Goal: Task Accomplishment & Management: Complete application form

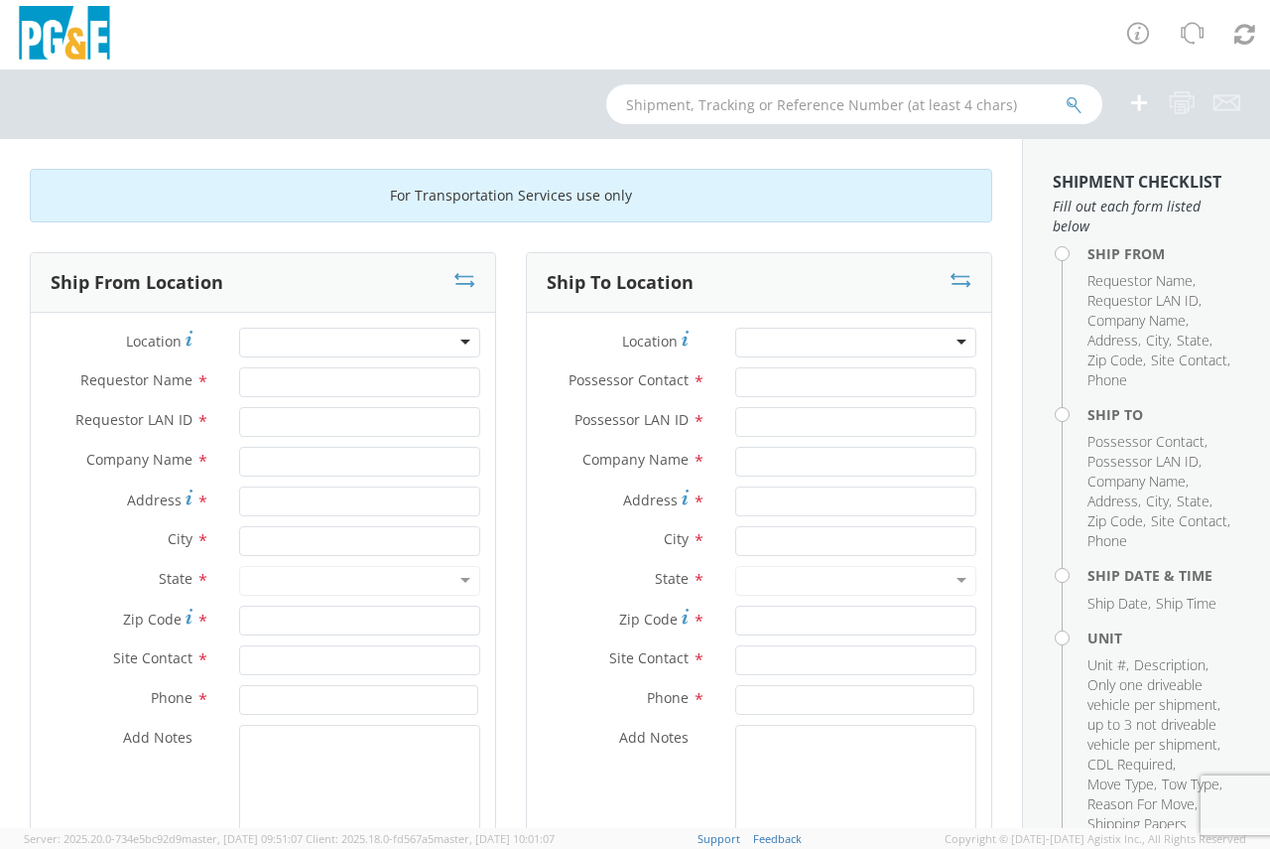
click at [347, 347] on div at bounding box center [359, 343] width 241 height 30
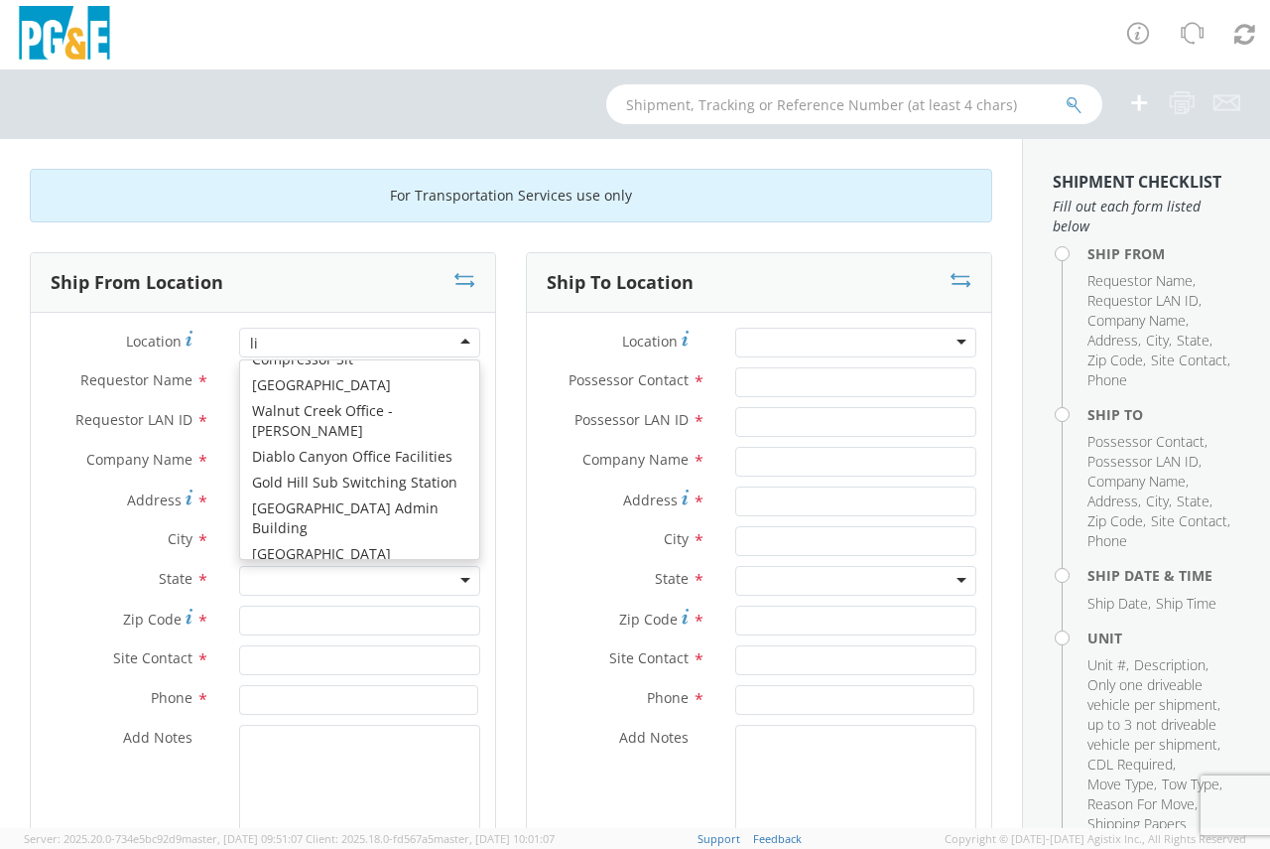
scroll to position [5, 0]
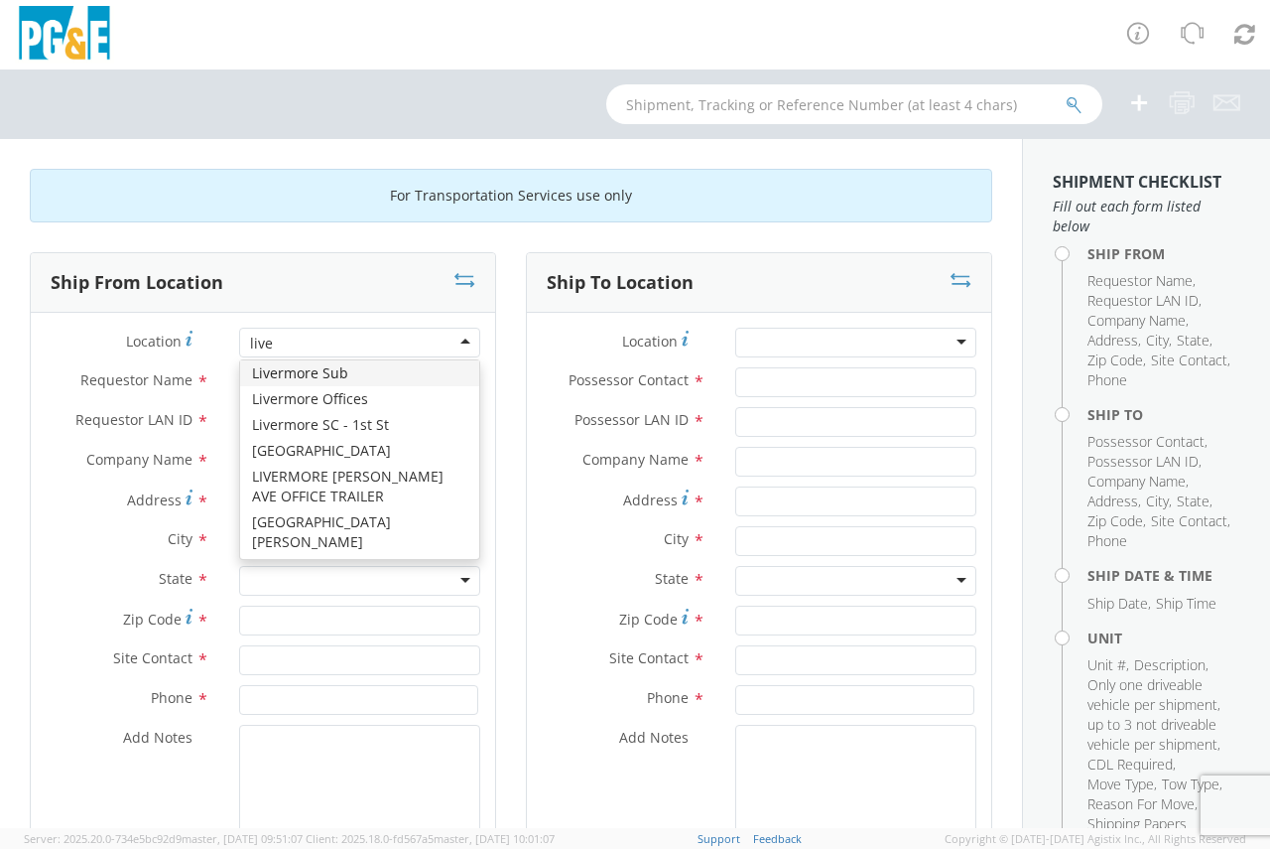
type input "liver"
type input "PG&E"
type input "[GEOGRAPHIC_DATA]"
type input "Livermore"
type input "94550"
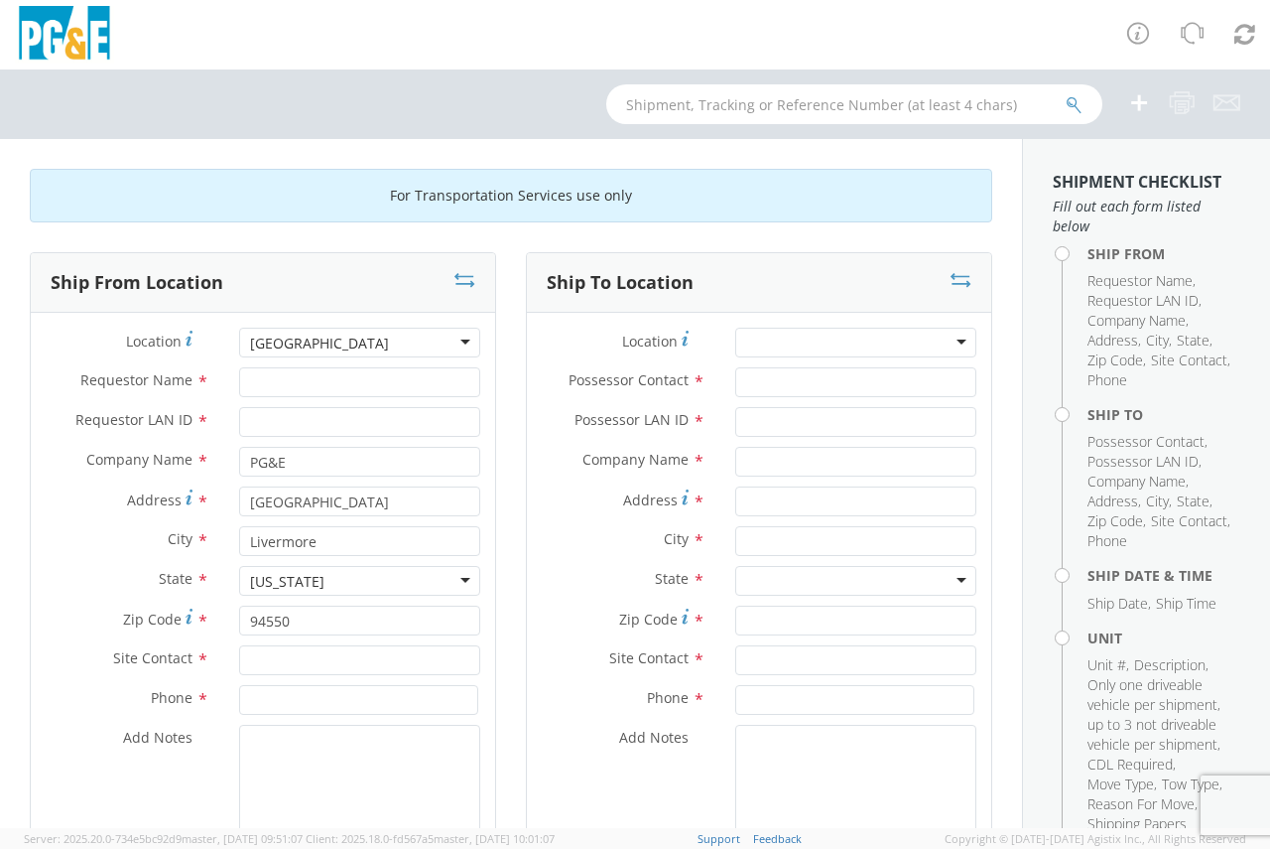
scroll to position [0, 0]
click at [394, 384] on input "Requestor Name *" at bounding box center [359, 382] width 241 height 30
type input "[PERSON_NAME]"
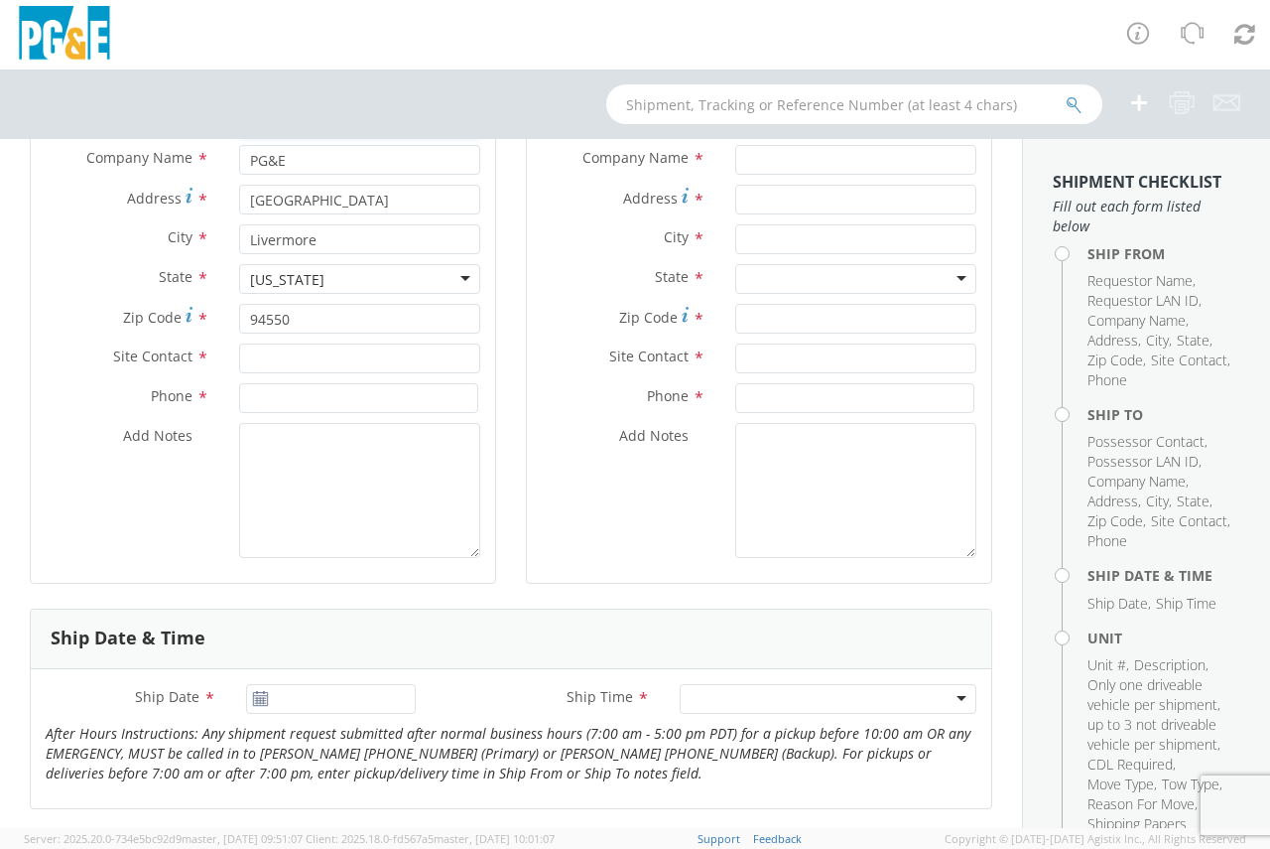
scroll to position [397, 0]
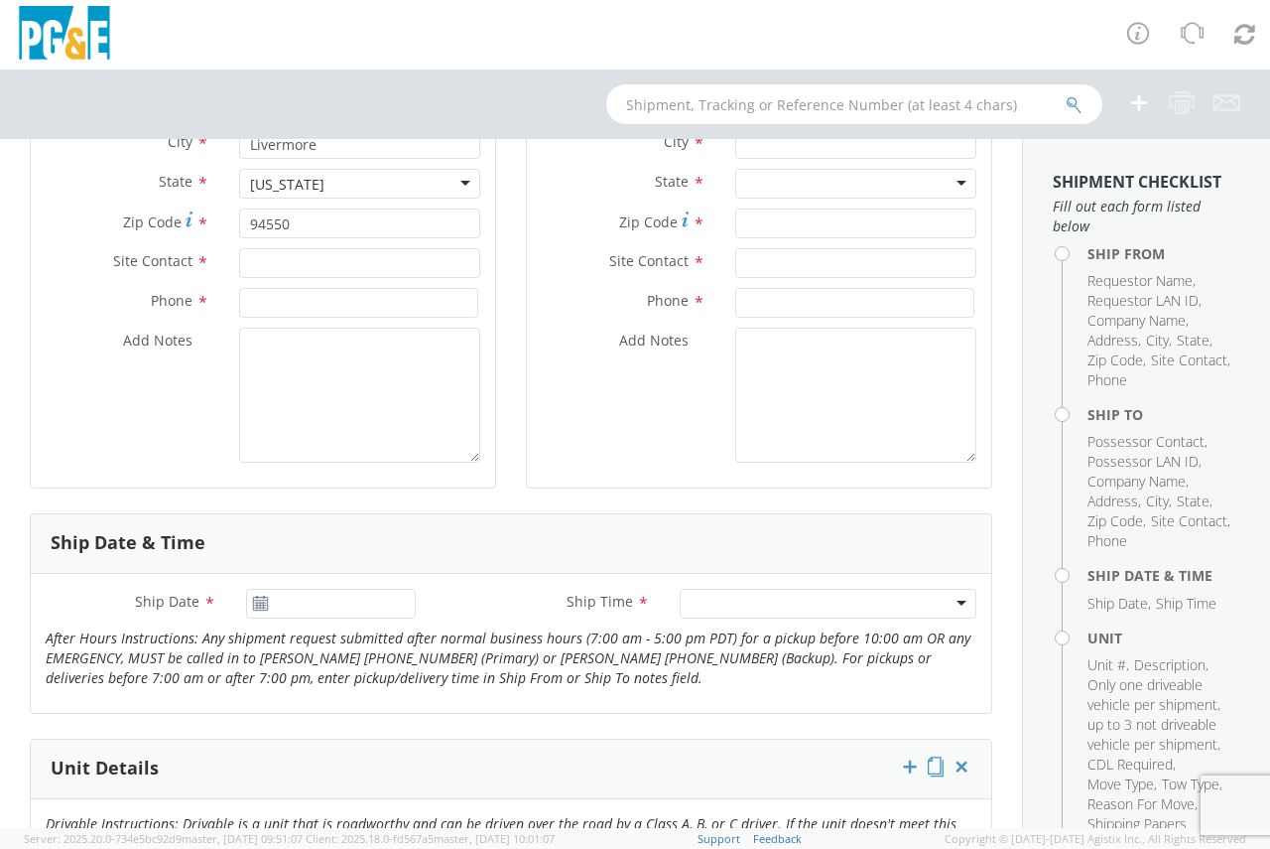
type input "TRTE"
click at [304, 264] on input "text" at bounding box center [359, 263] width 241 height 30
click at [259, 262] on input "text" at bounding box center [359, 263] width 241 height 30
type input "[PERSON_NAME]"
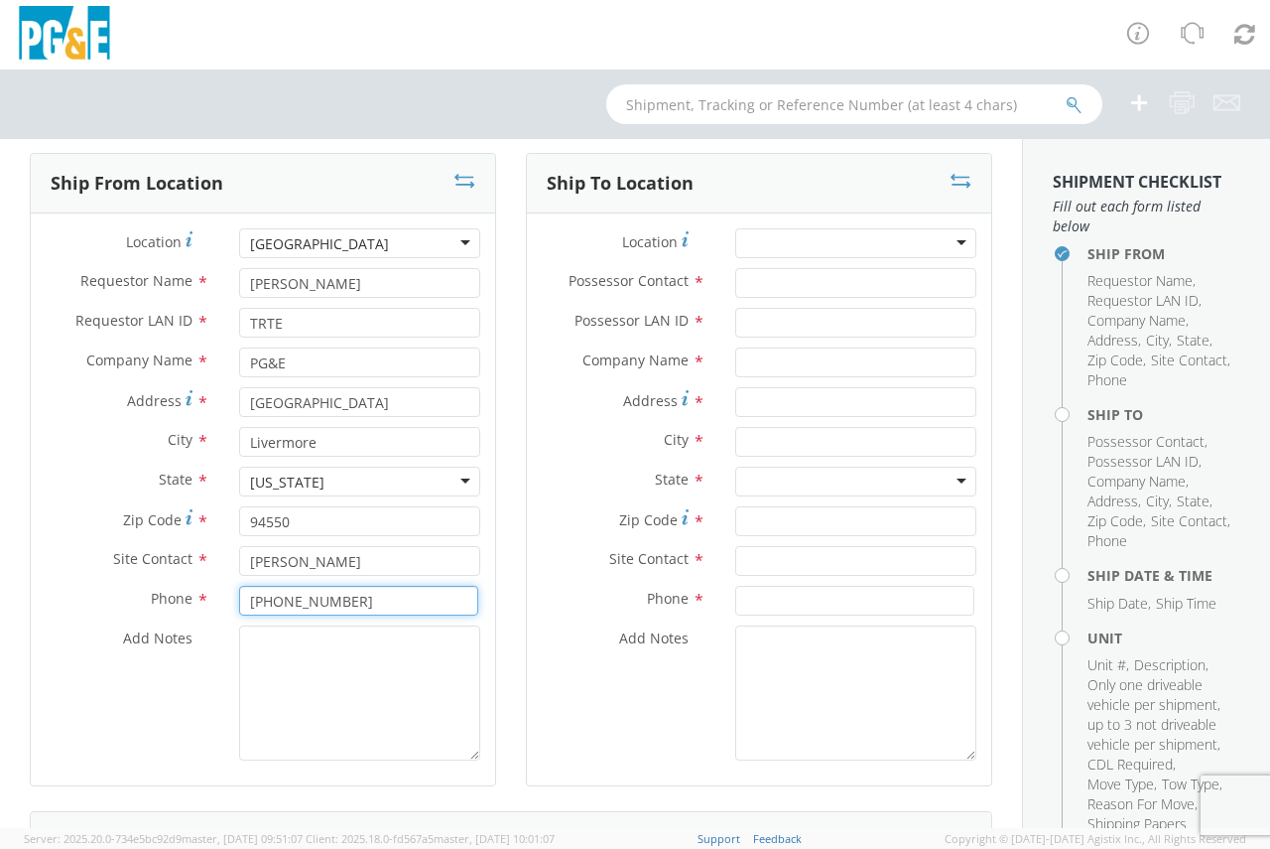
scroll to position [0, 0]
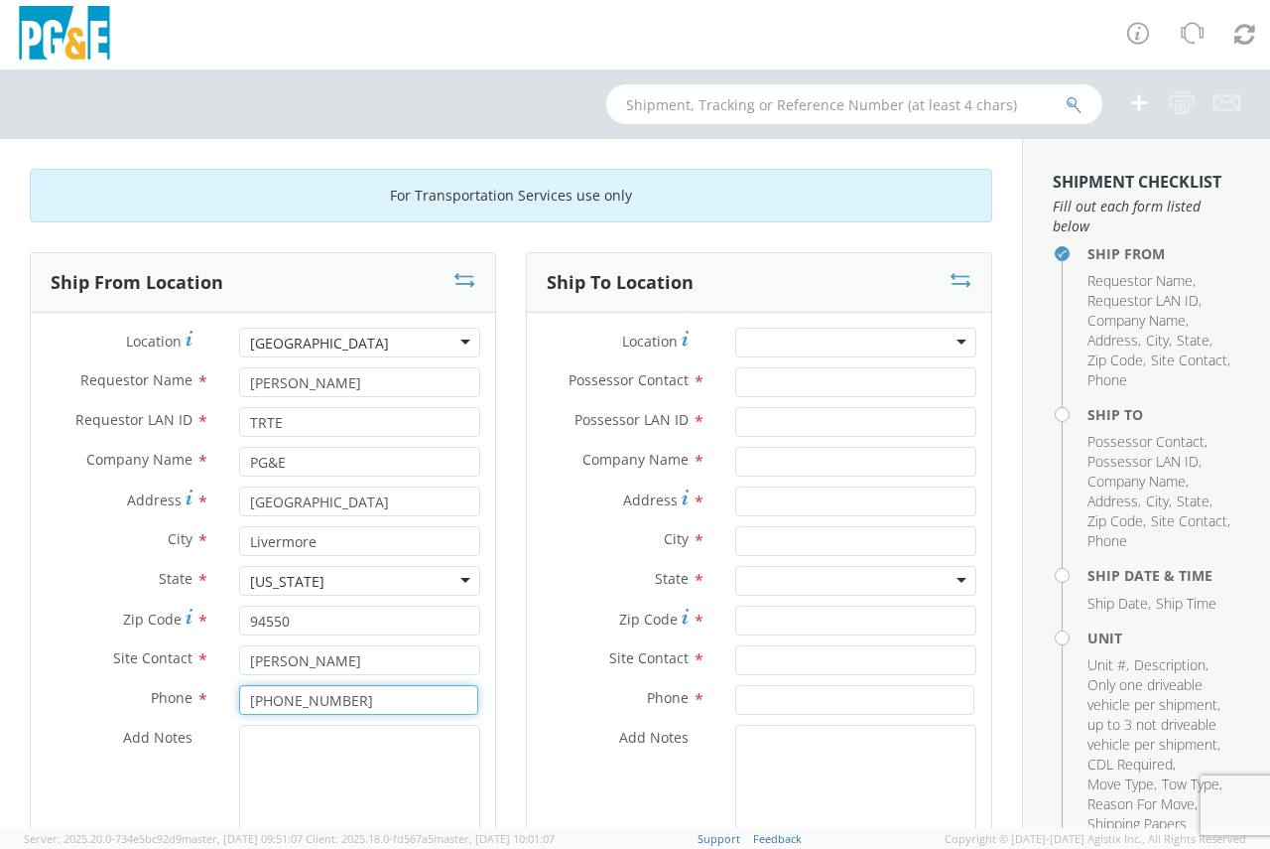
type input "[PHONE_NUMBER]"
click at [754, 339] on div at bounding box center [855, 343] width 241 height 30
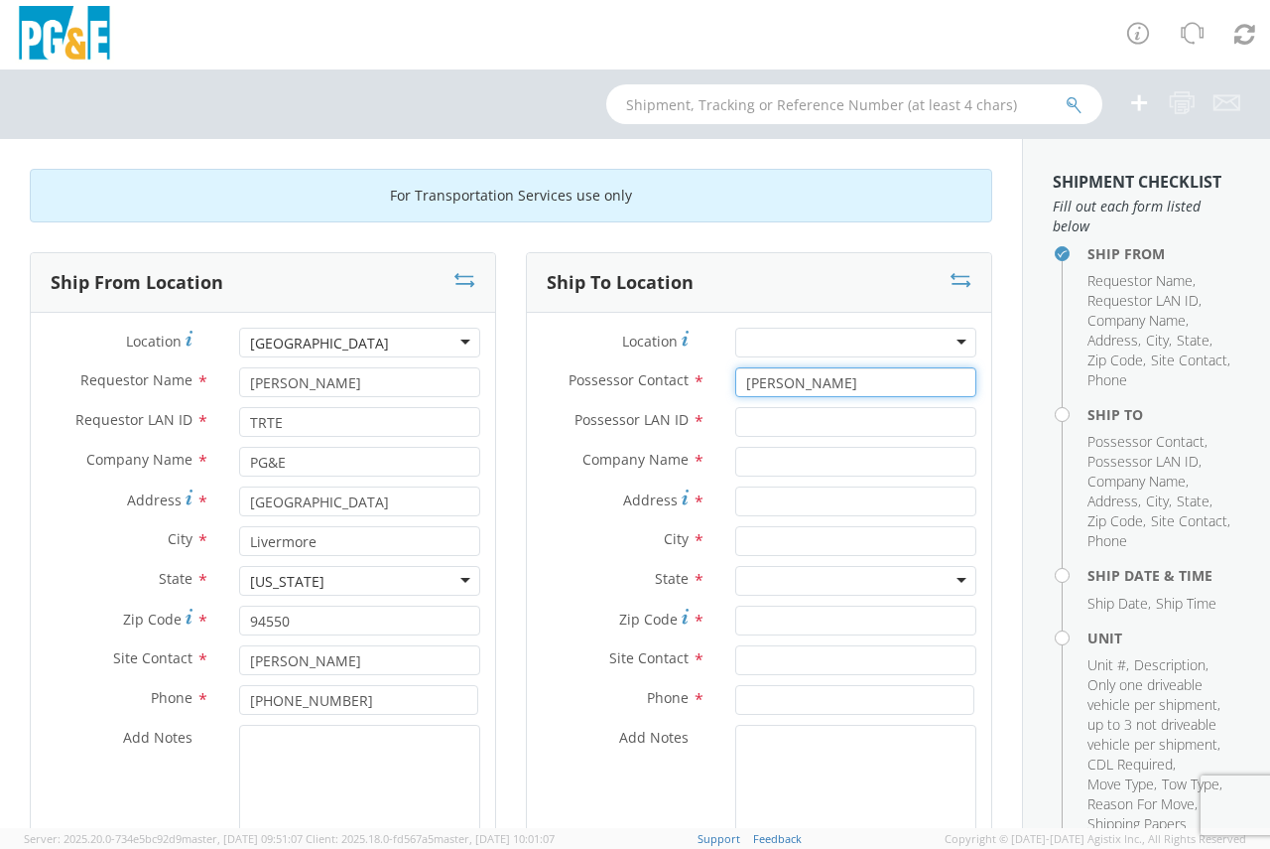
type input "[PERSON_NAME]"
type input "T5H3"
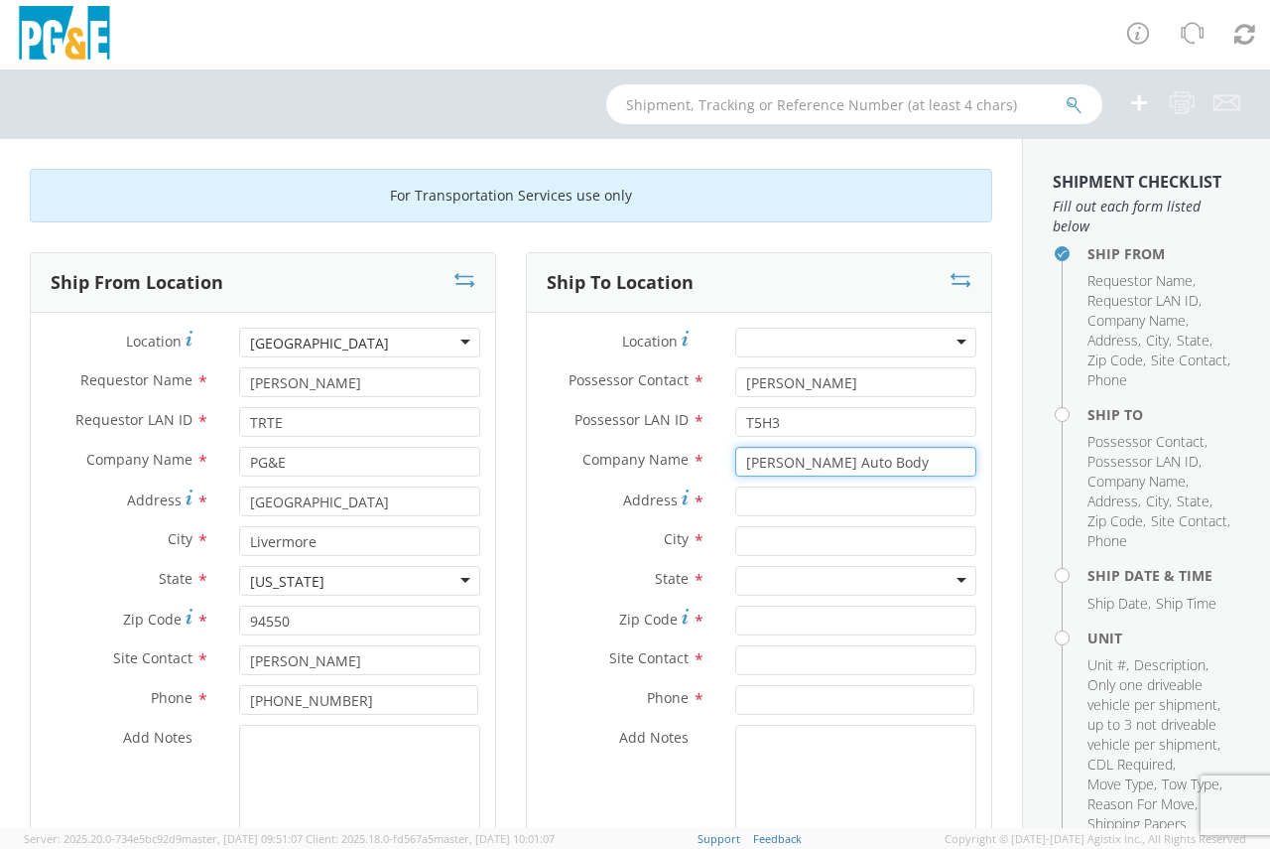
type input "[PERSON_NAME] Auto Body"
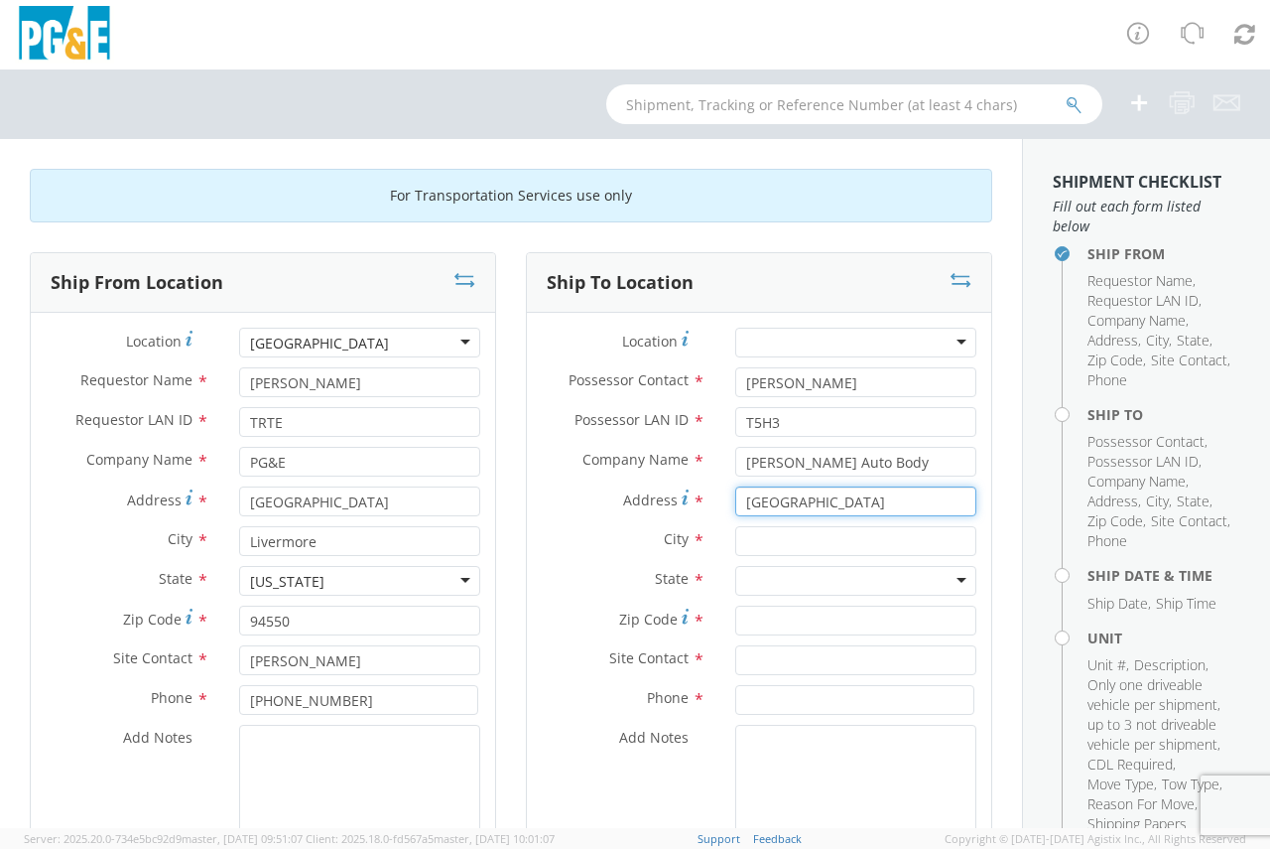
type input "[GEOGRAPHIC_DATA]"
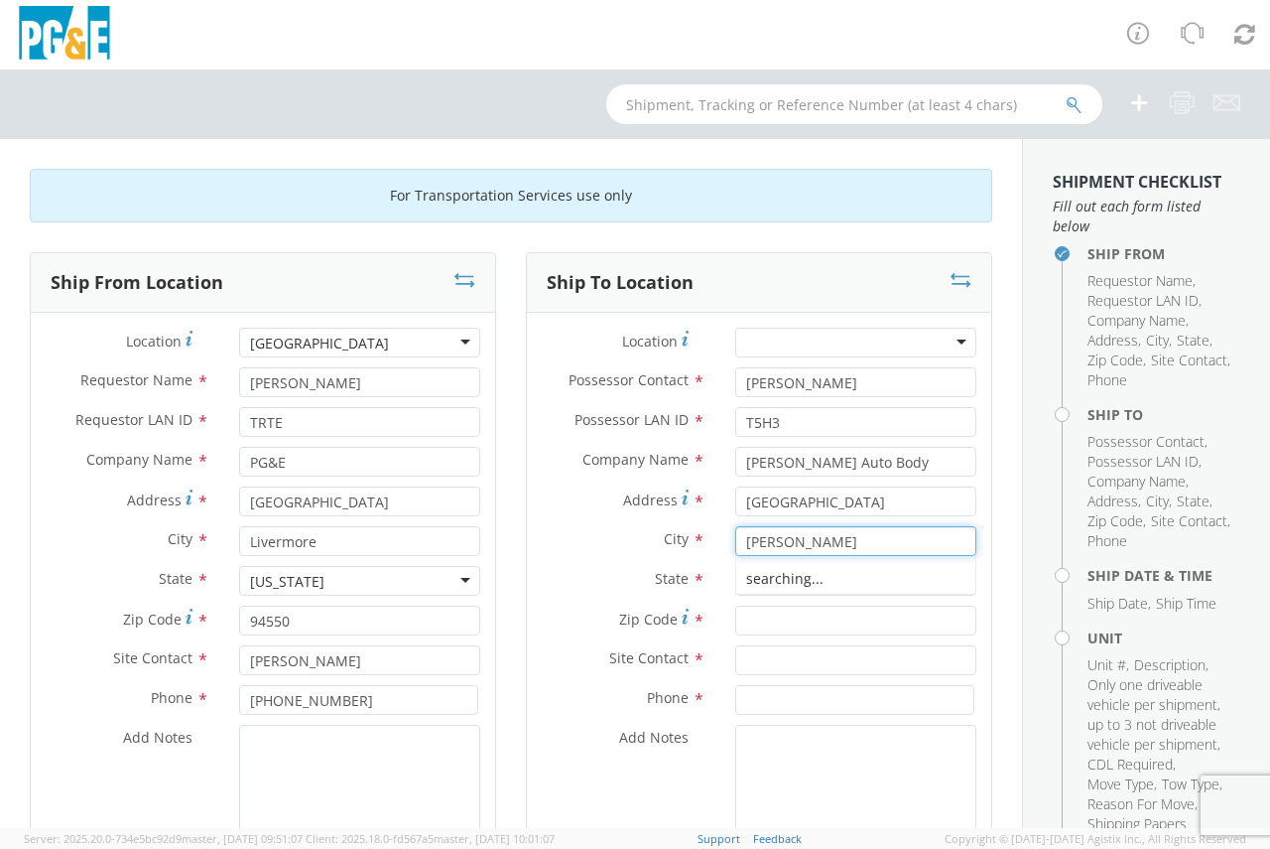
type input "[PERSON_NAME]"
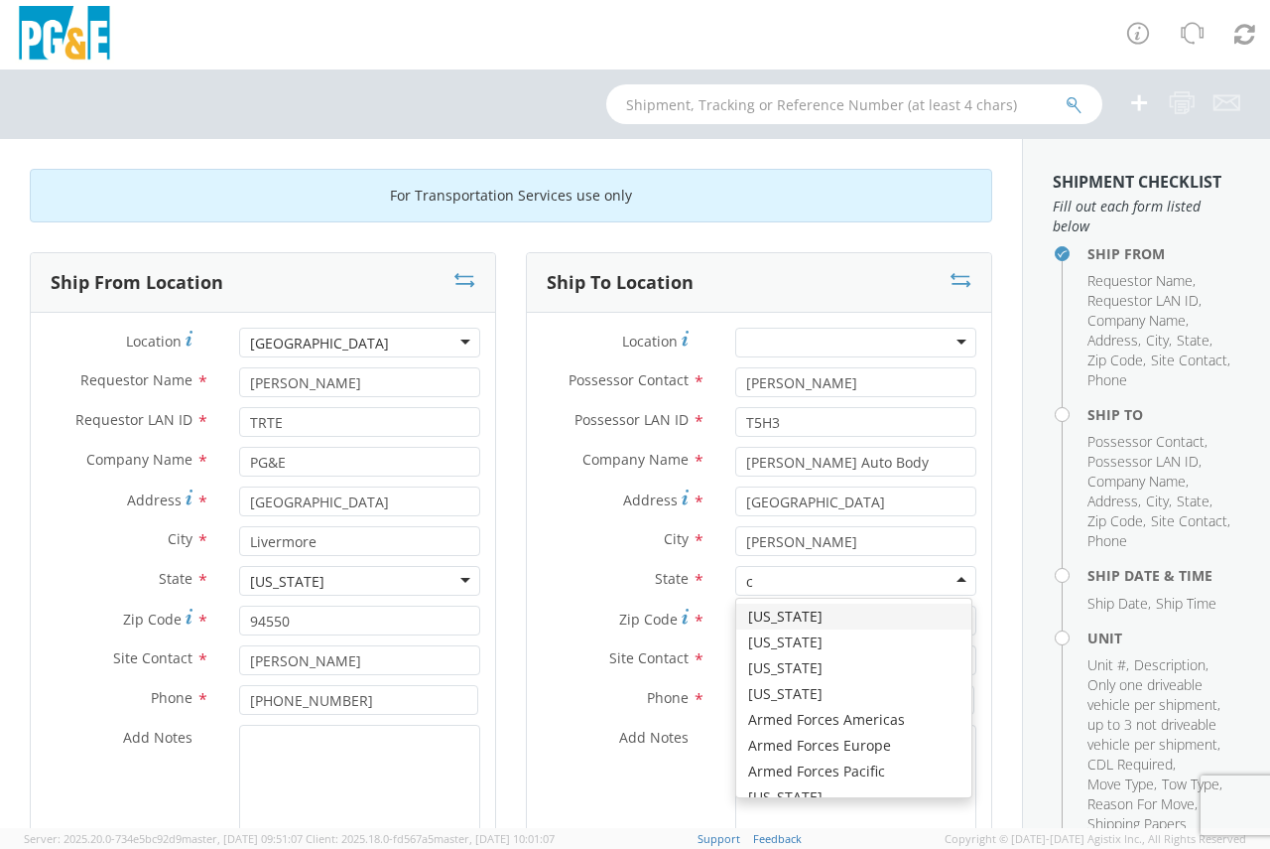
type input "c"
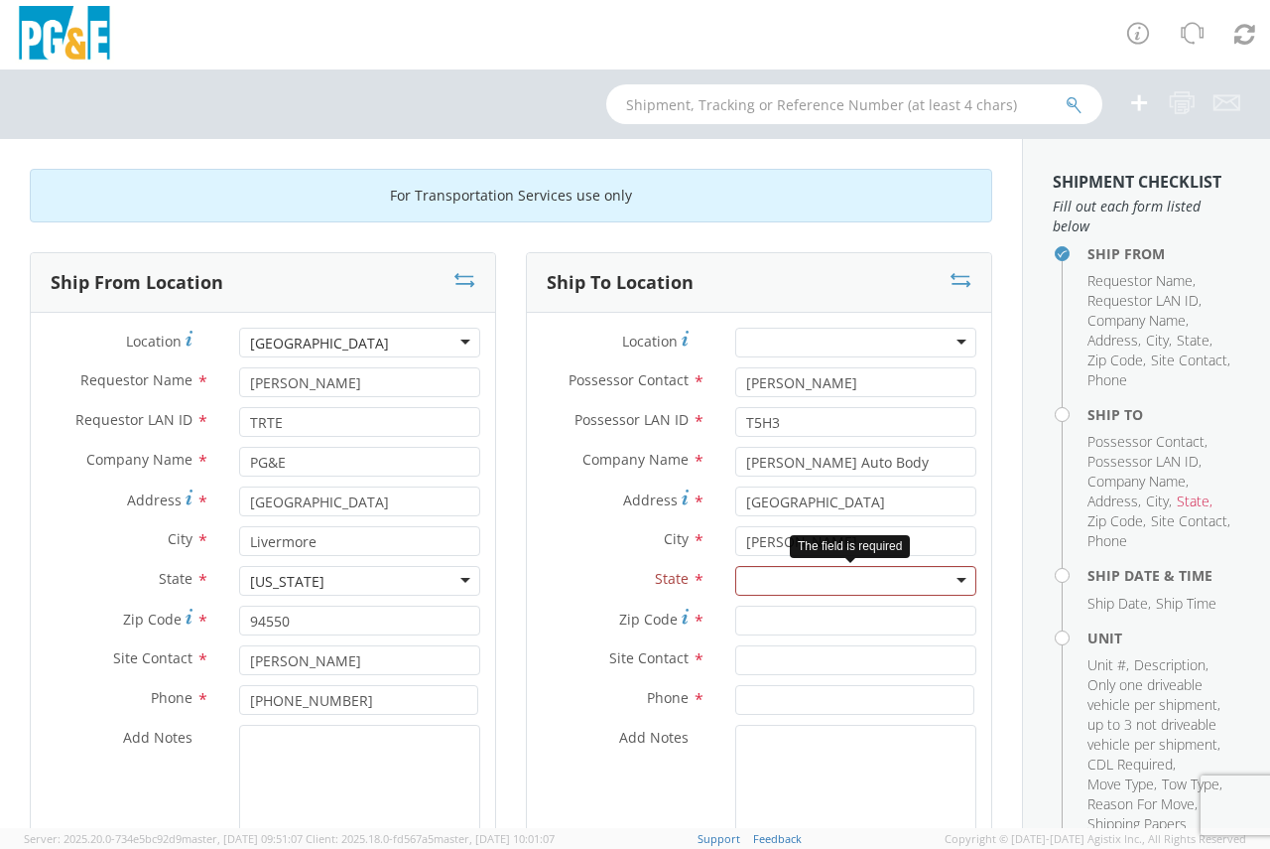
click at [888, 572] on div at bounding box center [855, 581] width 241 height 30
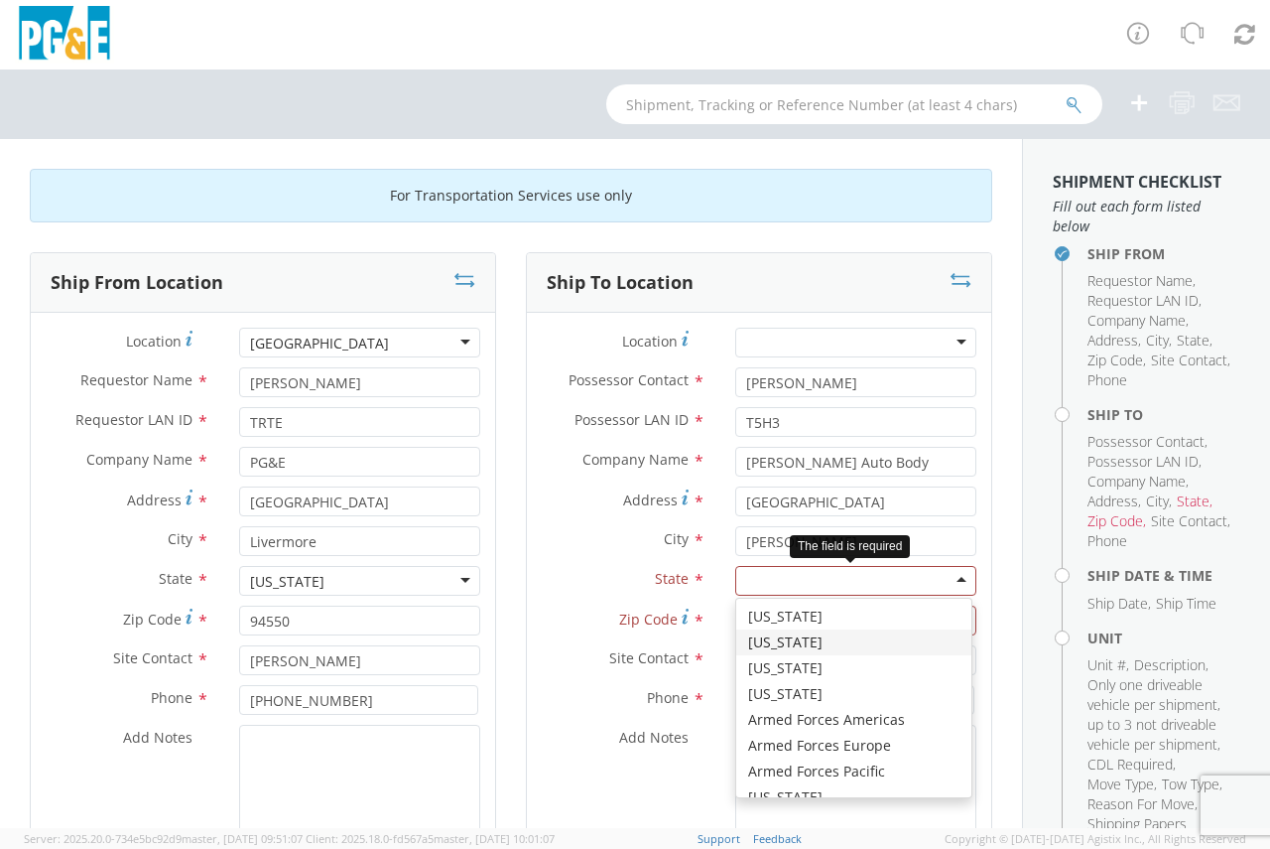
type input "c"
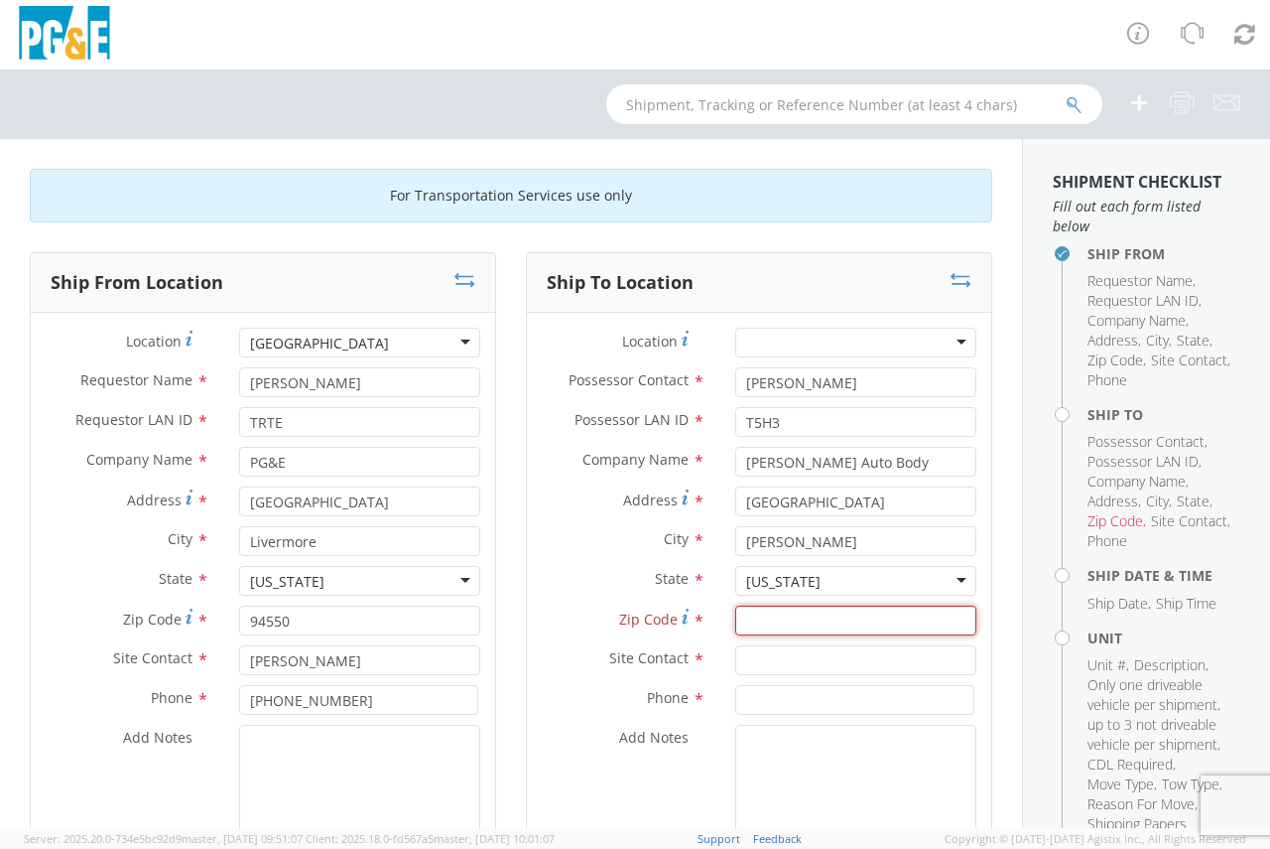
click at [858, 622] on input "Zip Code *" at bounding box center [855, 620] width 241 height 30
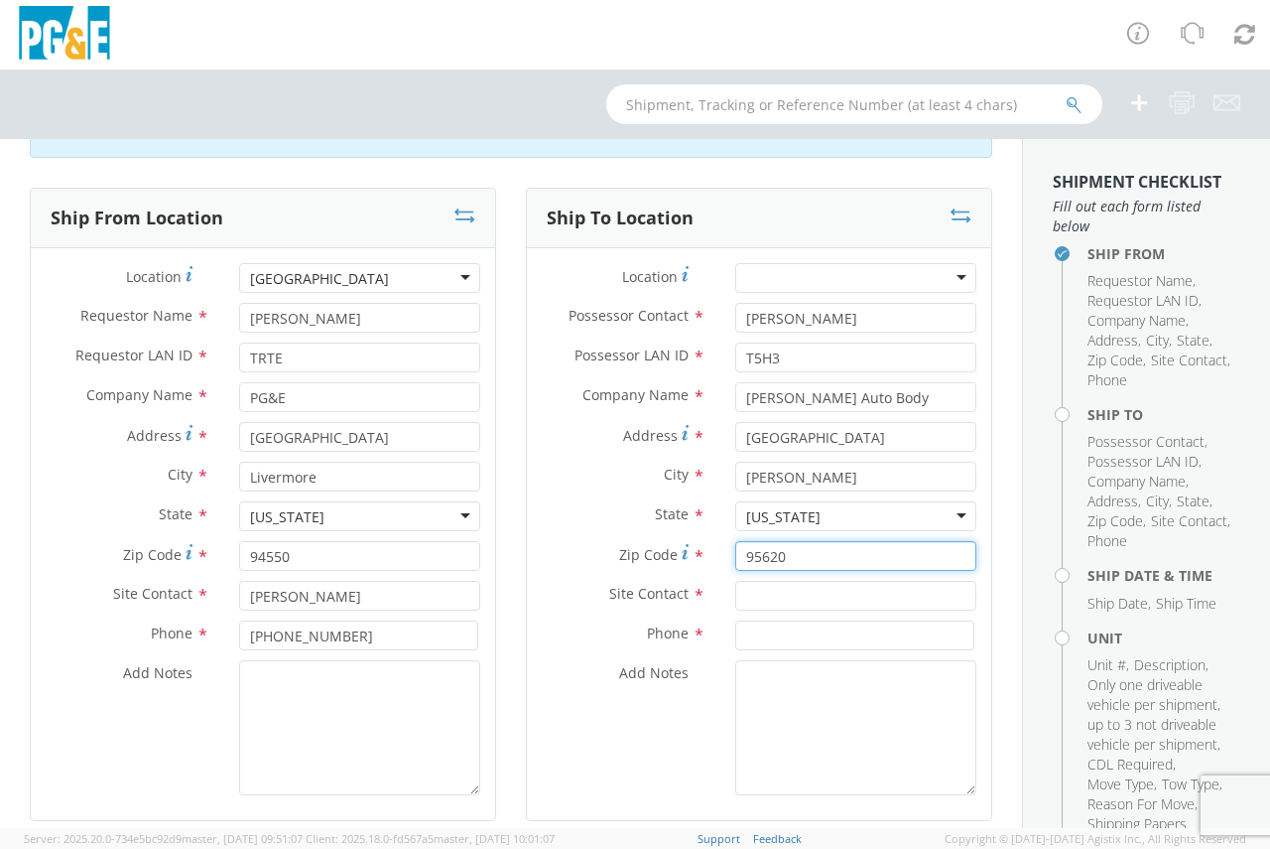
scroll to position [99, 0]
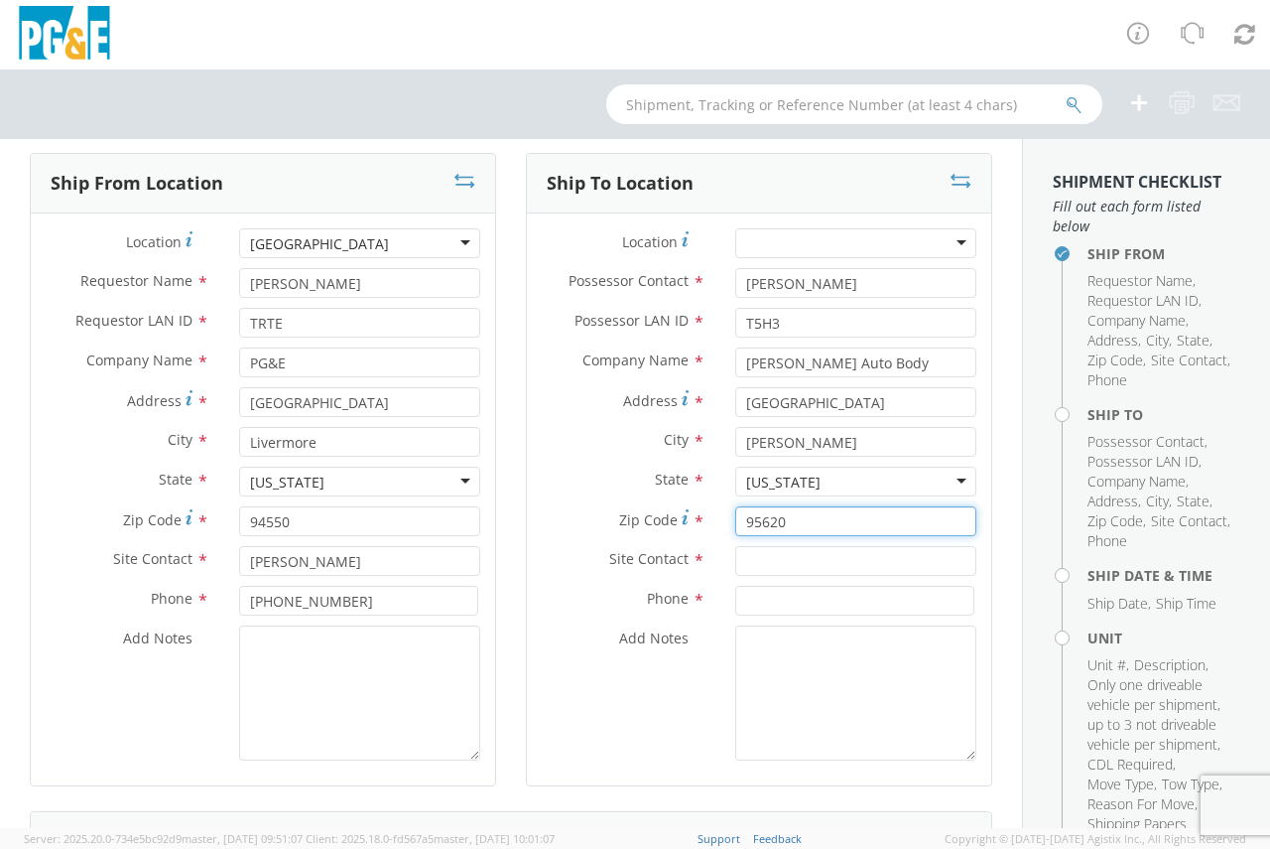
type input "95620"
click at [834, 555] on input "text" at bounding box center [855, 561] width 241 height 30
click at [746, 559] on input "Kuis" at bounding box center [855, 561] width 241 height 30
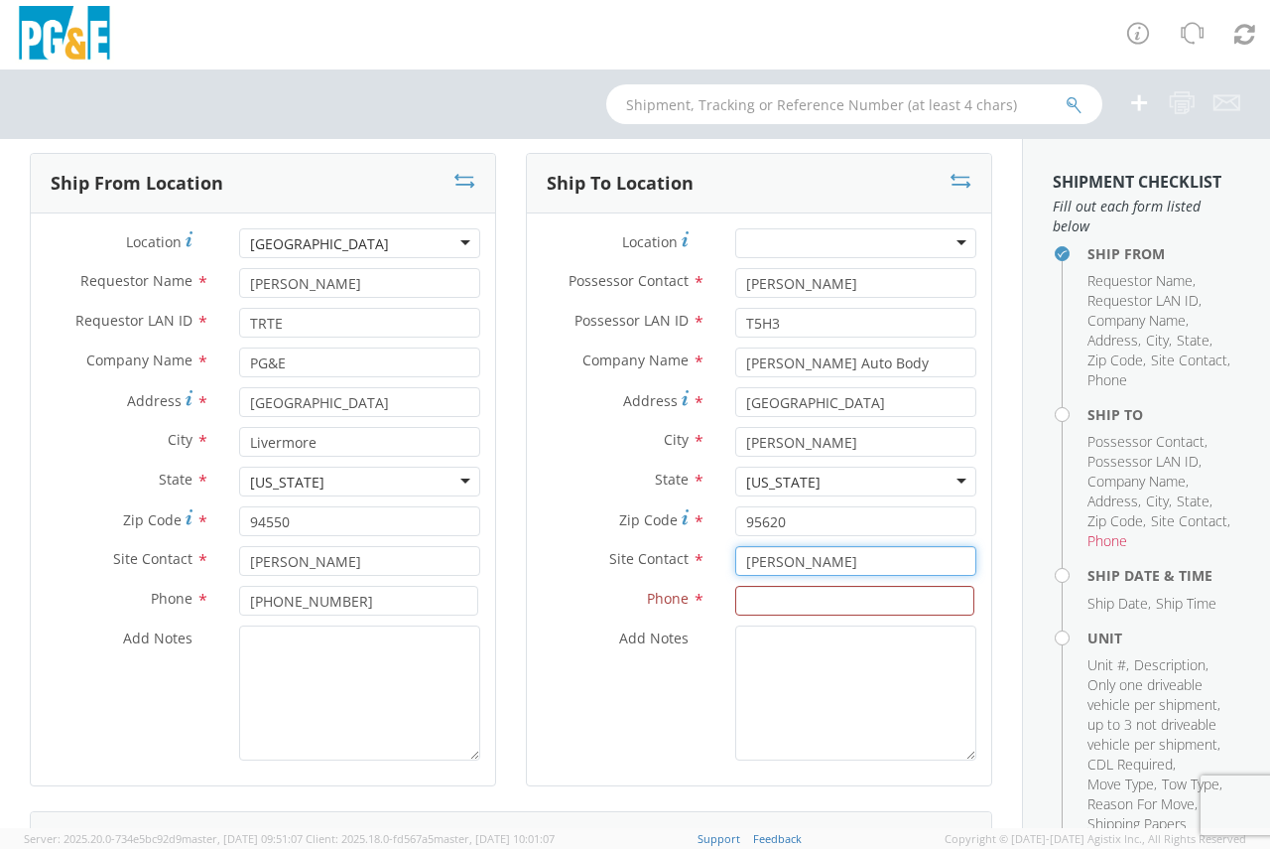
type input "[PERSON_NAME]"
click at [794, 596] on input at bounding box center [854, 601] width 239 height 30
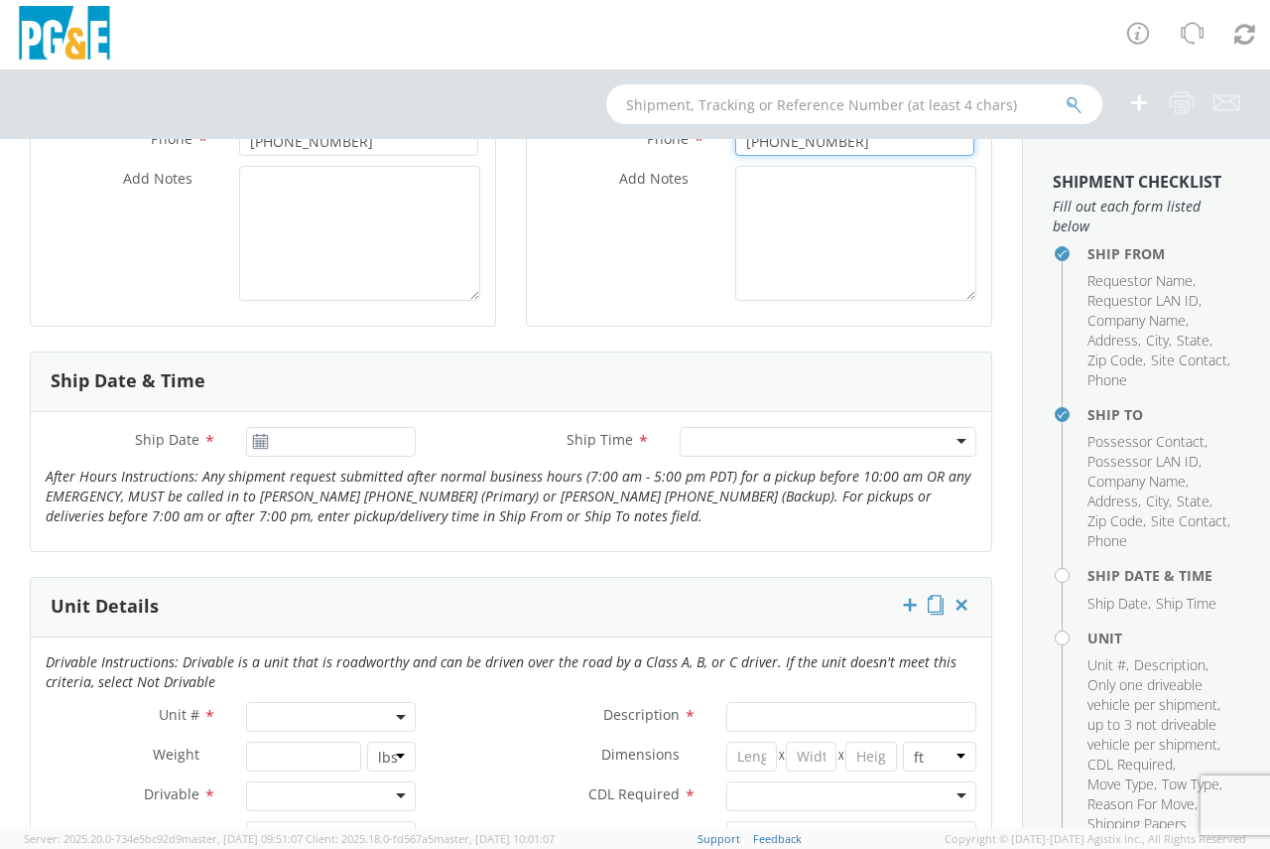
scroll to position [595, 0]
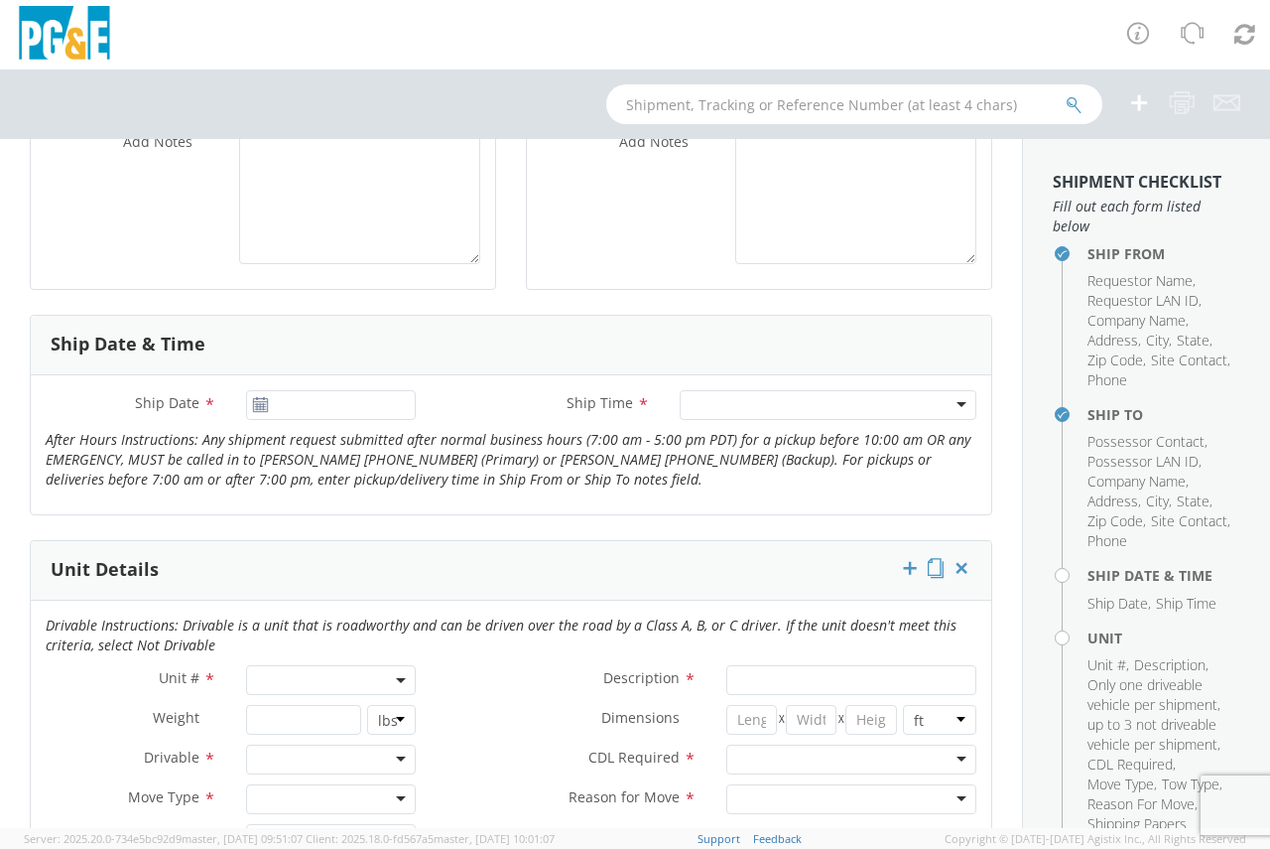
type input "[PHONE_NUMBER]"
click at [253, 406] on use at bounding box center [260, 404] width 14 height 14
click at [268, 406] on input "[DATE]" at bounding box center [331, 405] width 171 height 30
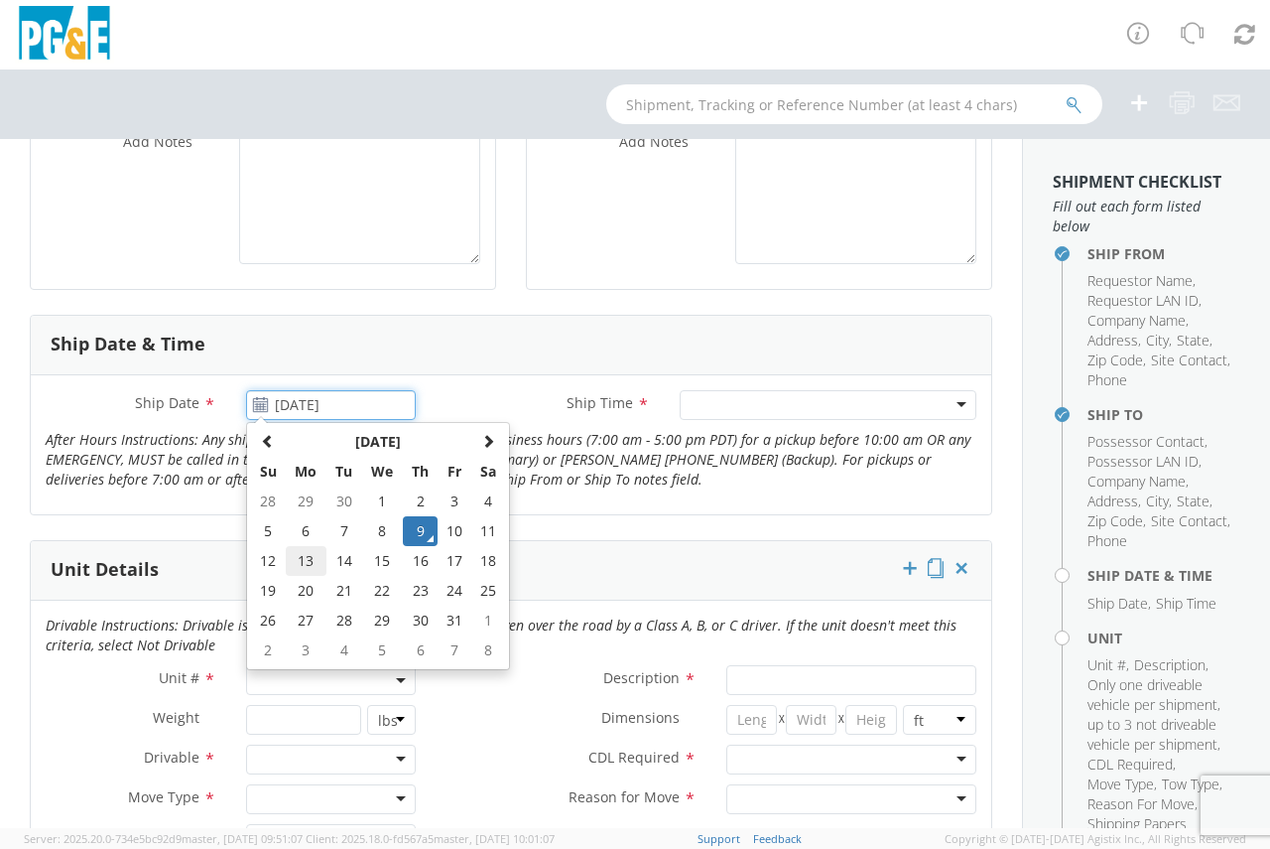
click at [306, 563] on td "13" at bounding box center [307, 561] width 42 height 30
type input "[DATE]"
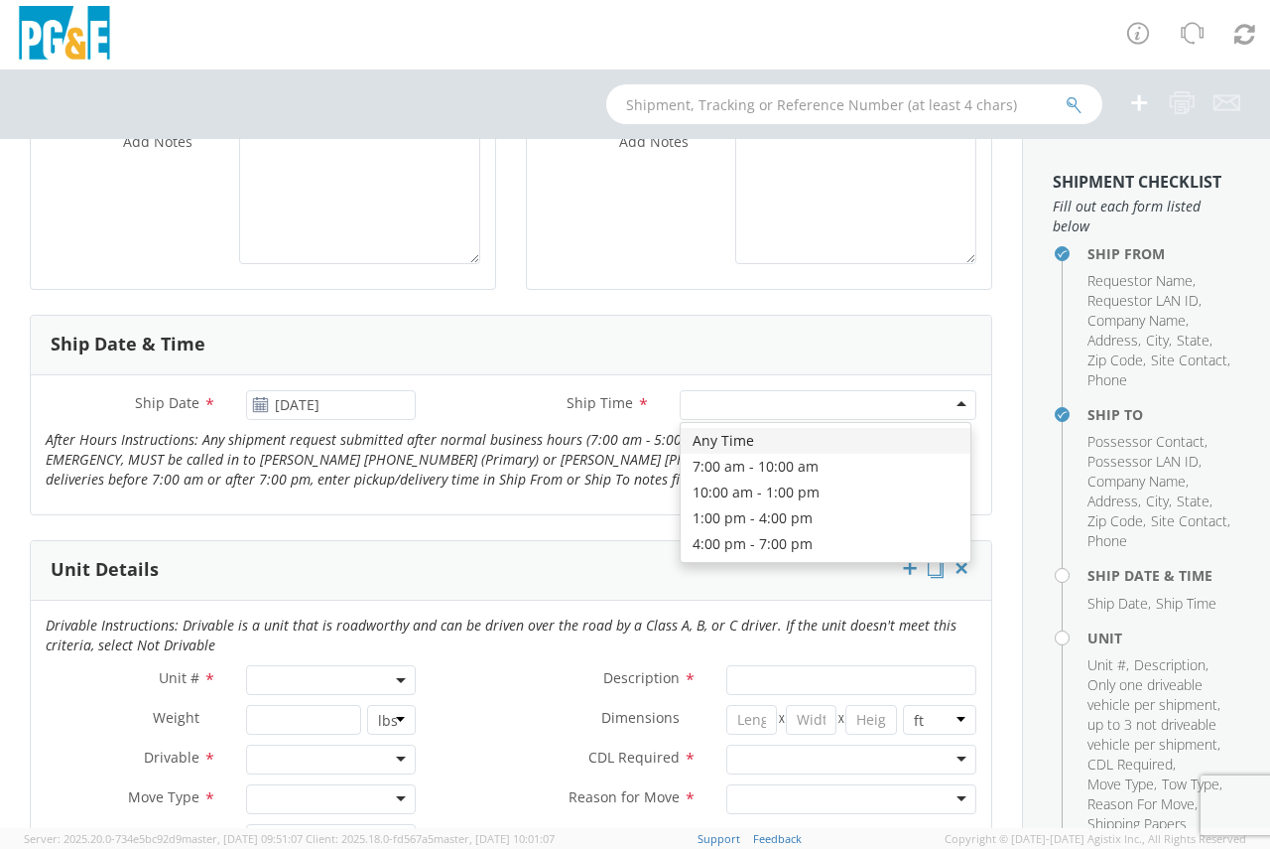
click at [788, 407] on div at bounding box center [828, 405] width 297 height 30
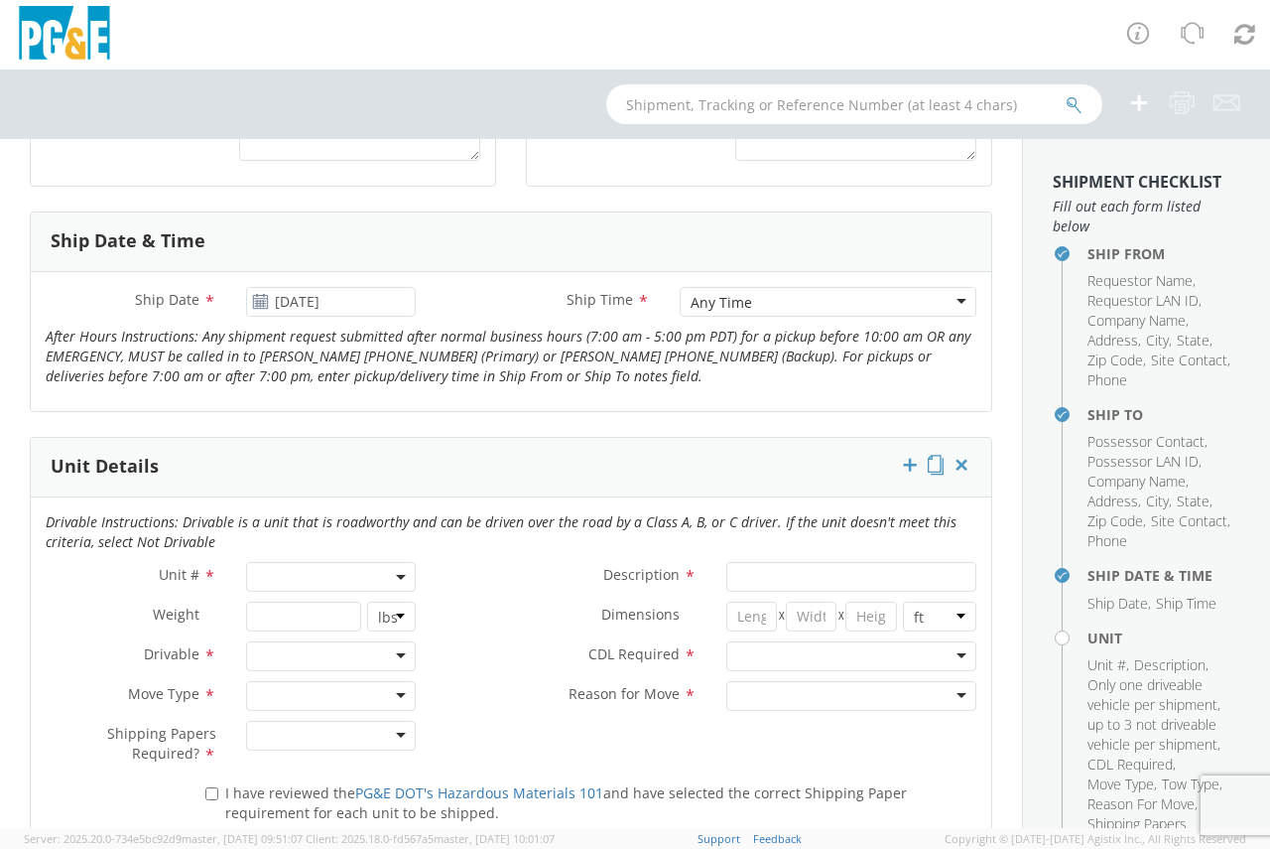
scroll to position [893, 0]
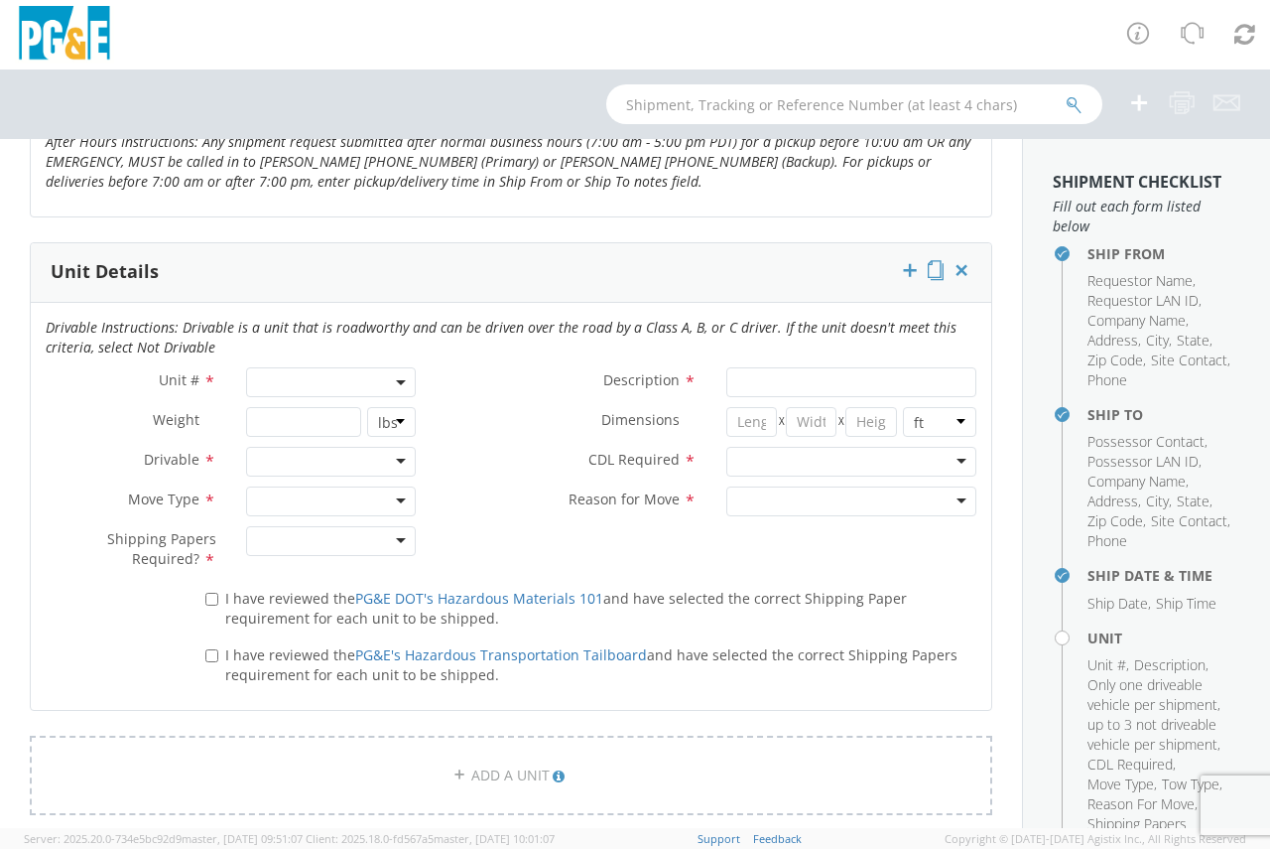
click at [337, 372] on span at bounding box center [331, 382] width 171 height 30
click at [282, 413] on input "search" at bounding box center [330, 415] width 158 height 30
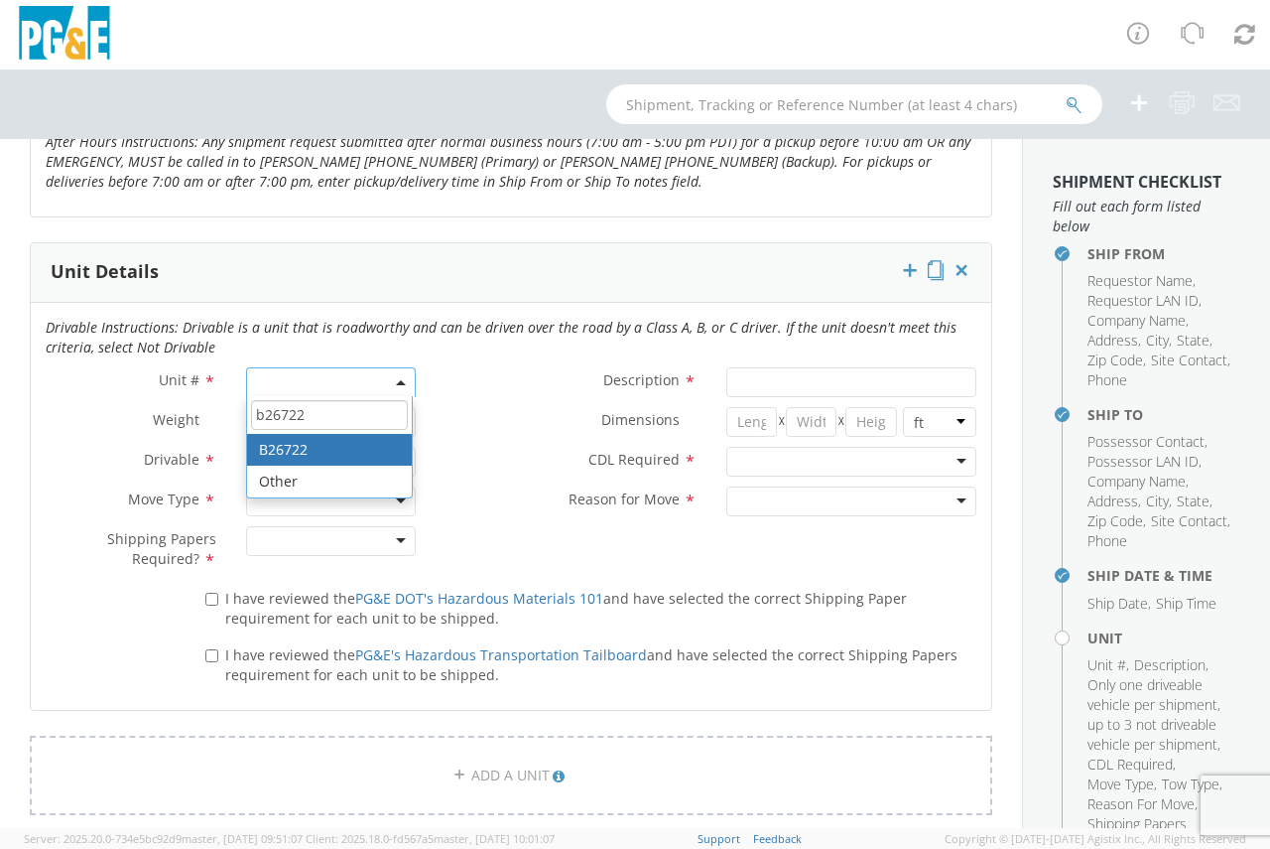
type input "b26722"
type input "TRUCK; MATERIAL HANDLER: 39' - 59' 4X4"
type input "39000"
select select "B26722"
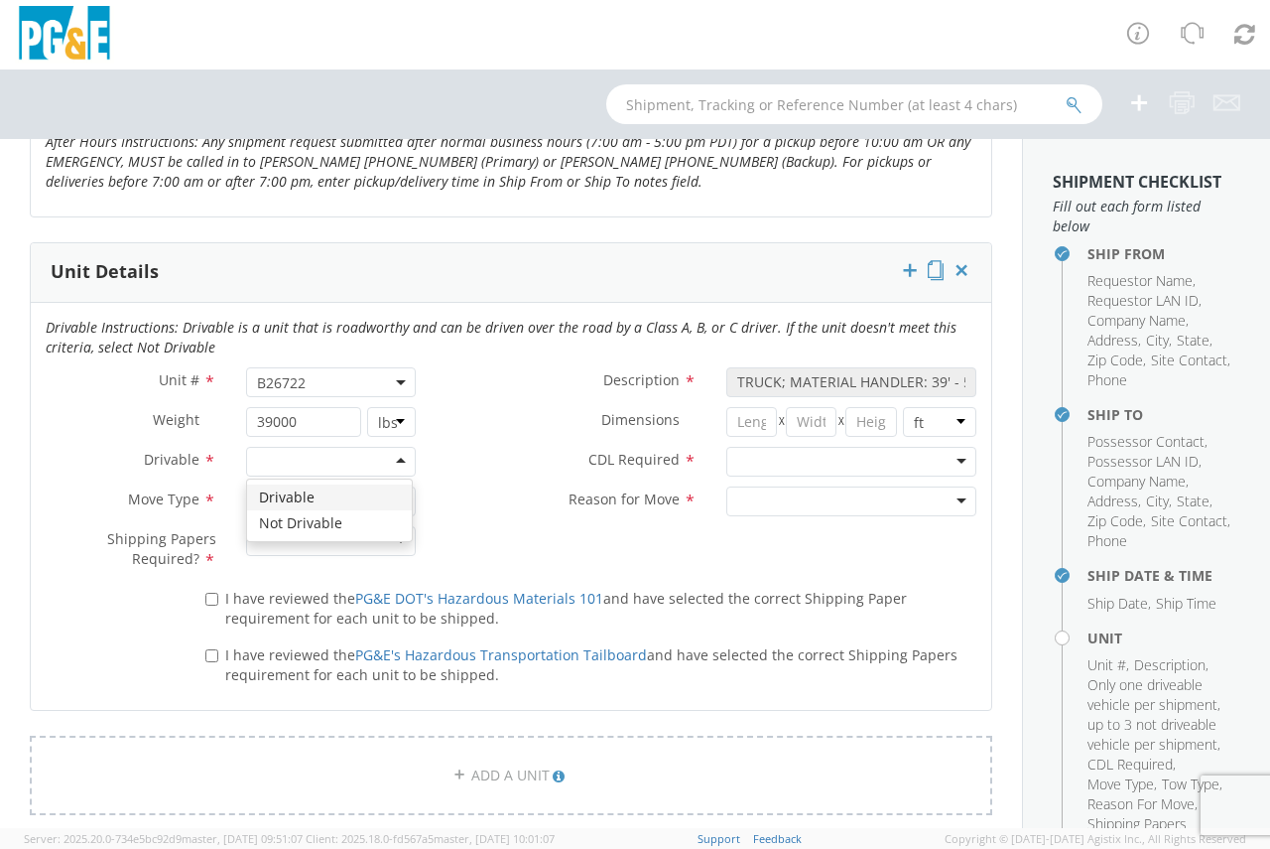
click at [331, 460] on div at bounding box center [331, 462] width 171 height 30
click at [326, 496] on div at bounding box center [331, 501] width 171 height 30
click at [342, 546] on div at bounding box center [331, 541] width 171 height 30
click at [827, 455] on div at bounding box center [851, 462] width 250 height 30
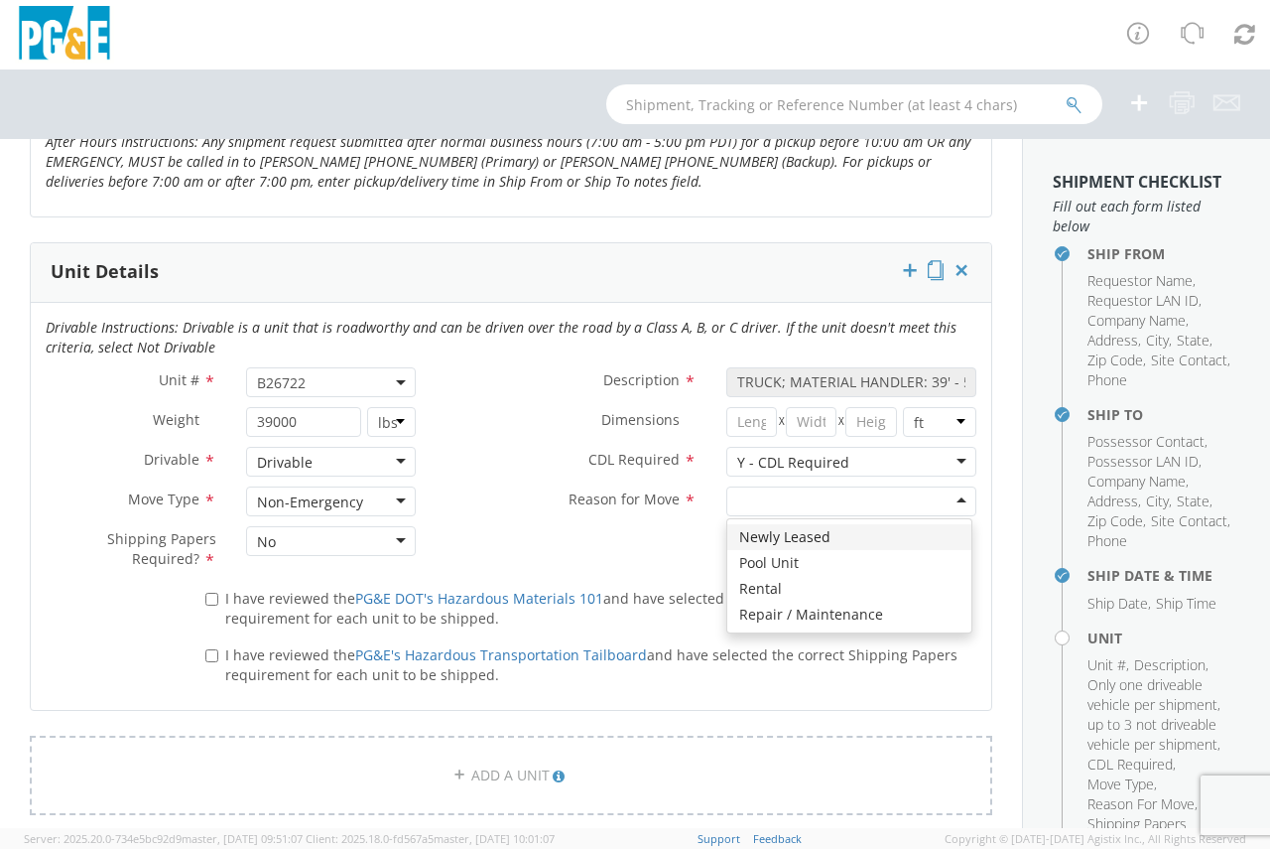
click at [809, 498] on div at bounding box center [851, 501] width 250 height 30
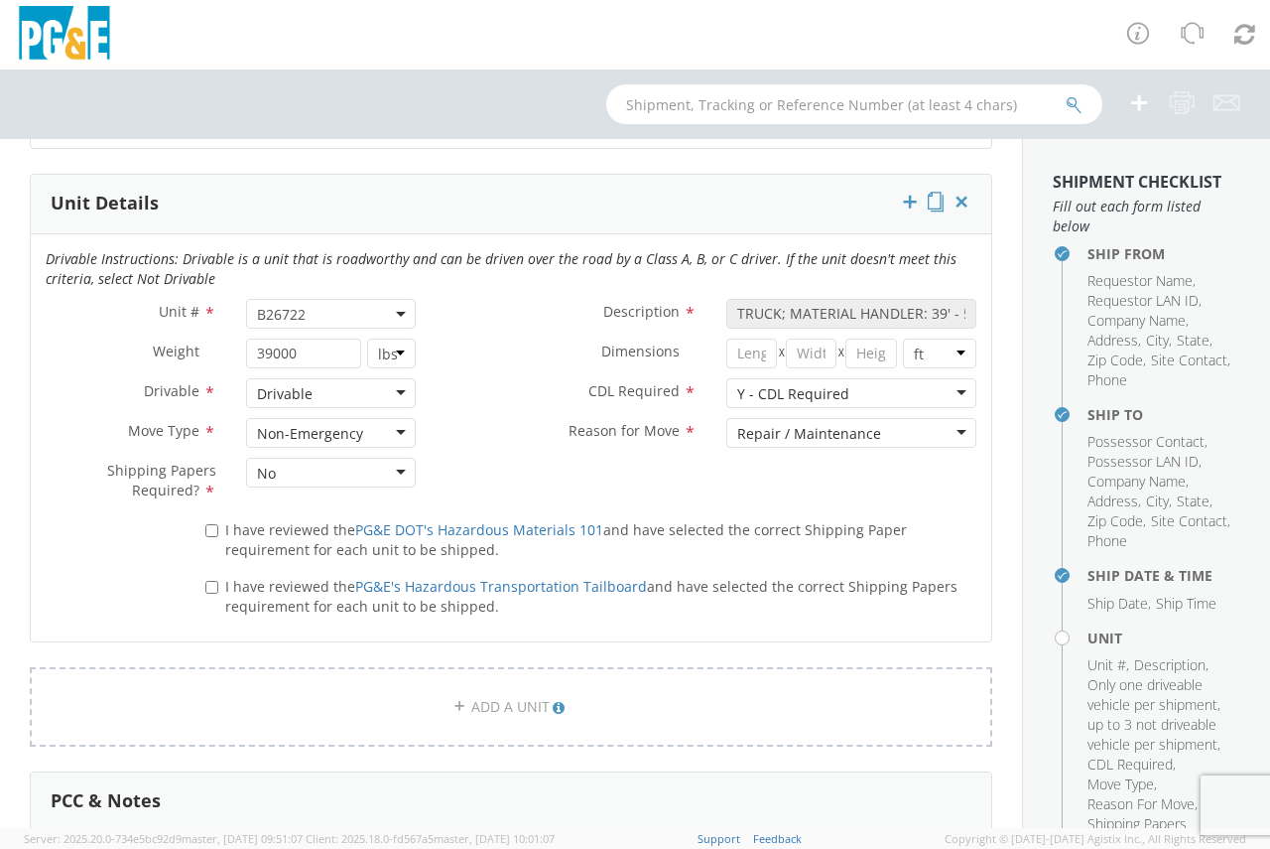
scroll to position [992, 0]
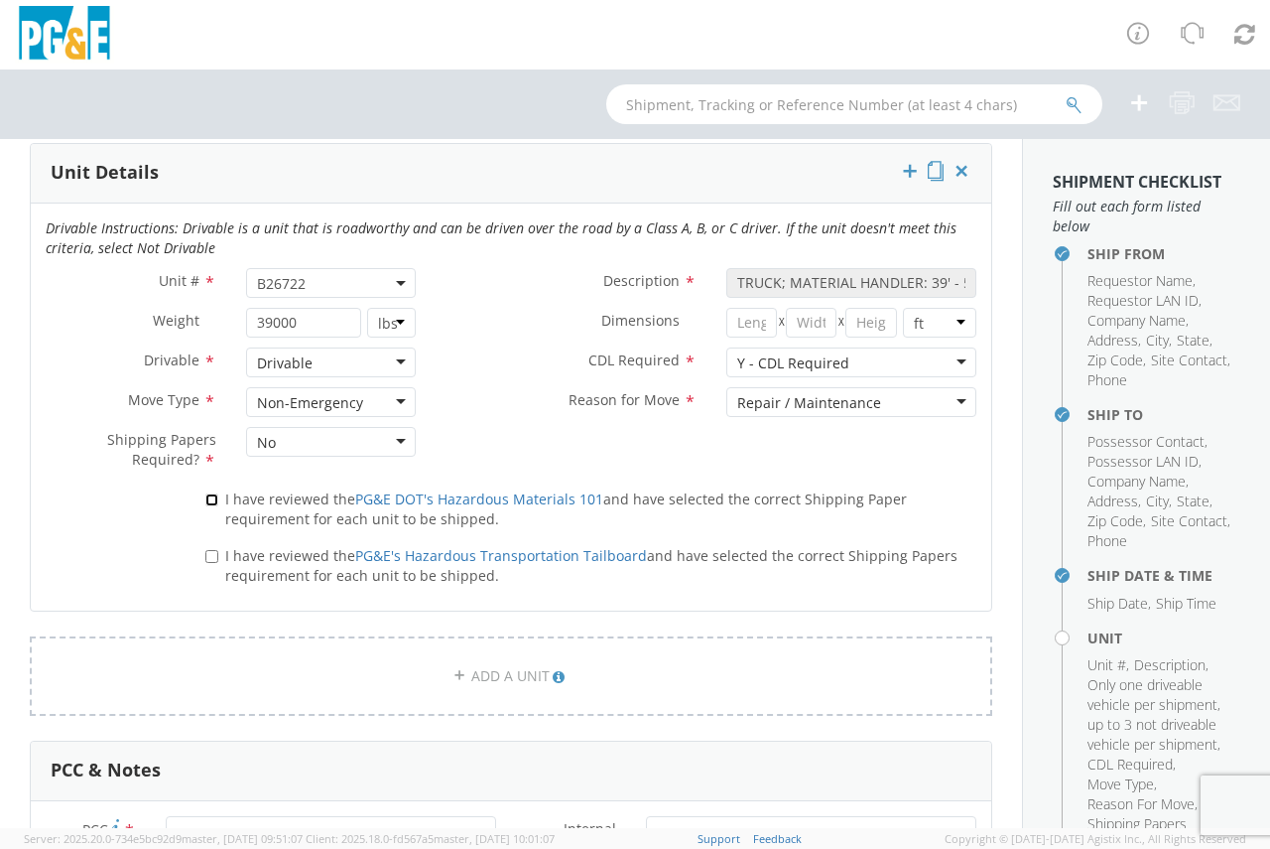
click at [211, 504] on input "I have reviewed the PG&E DOT's Hazardous Materials 101 and have selected the co…" at bounding box center [211, 499] width 13 height 13
checkbox input "true"
click at [214, 555] on input "I have reviewed the PG&E's Hazardous Transportation Tailboard and have selected…" at bounding box center [211, 556] width 13 height 13
checkbox input "true"
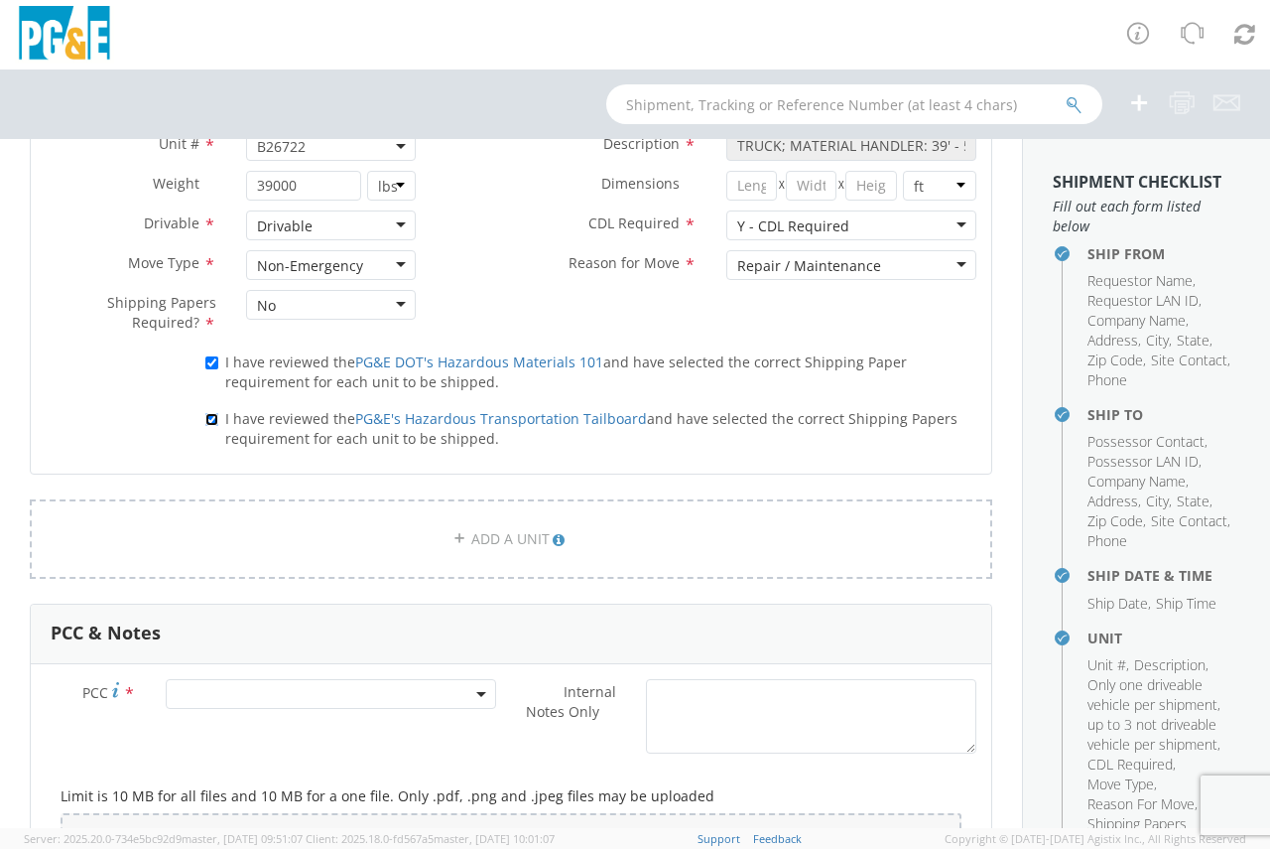
scroll to position [1191, 0]
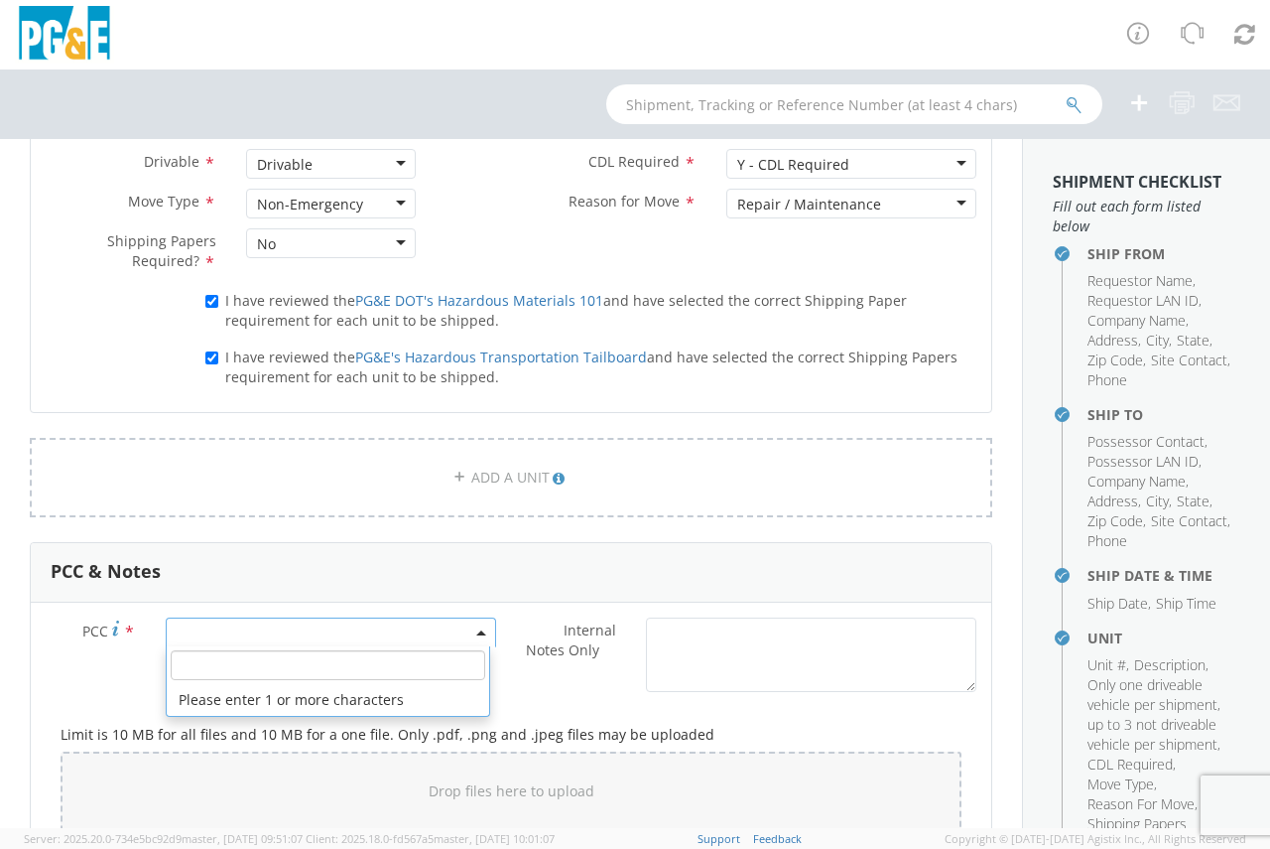
click at [287, 639] on span at bounding box center [331, 632] width 330 height 30
click at [258, 672] on input "number" at bounding box center [328, 665] width 315 height 30
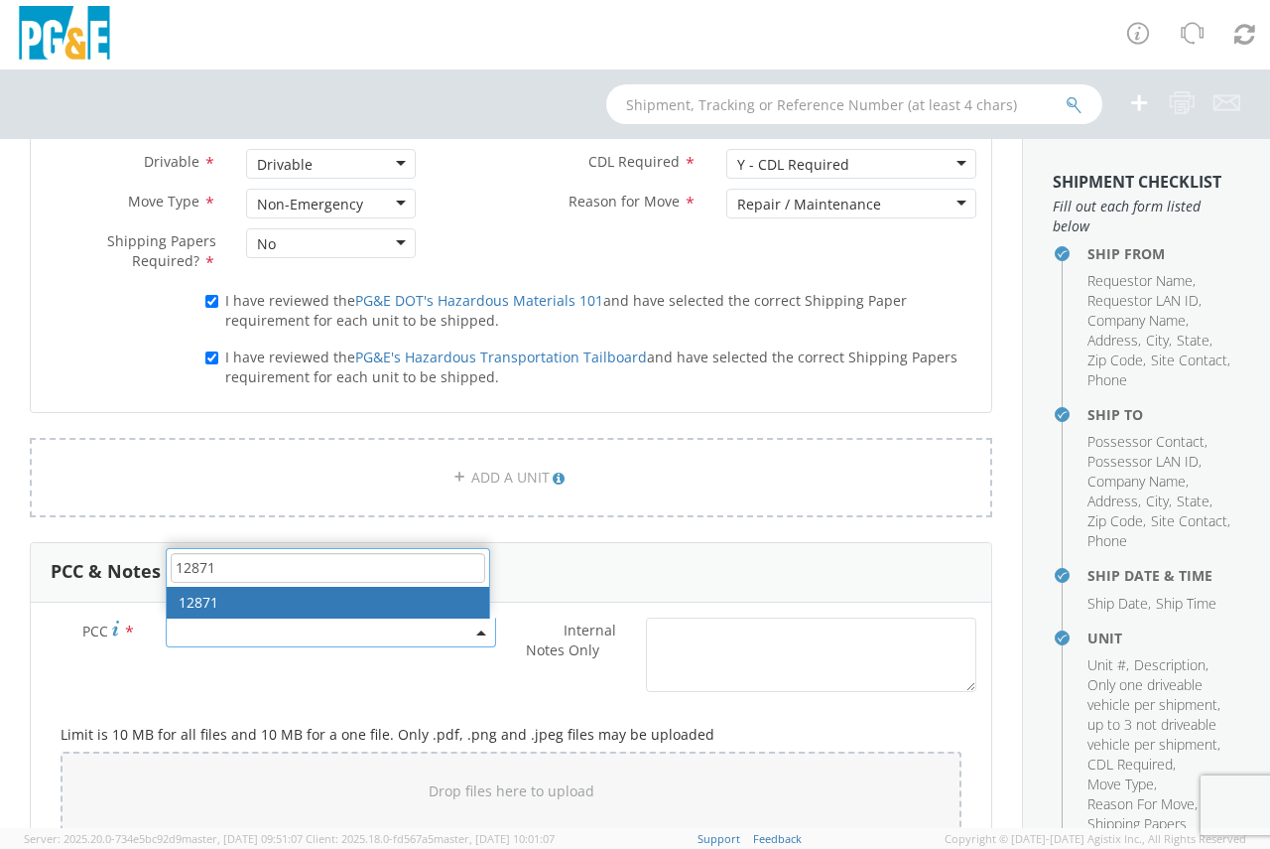
type input "12871"
select select "12871"
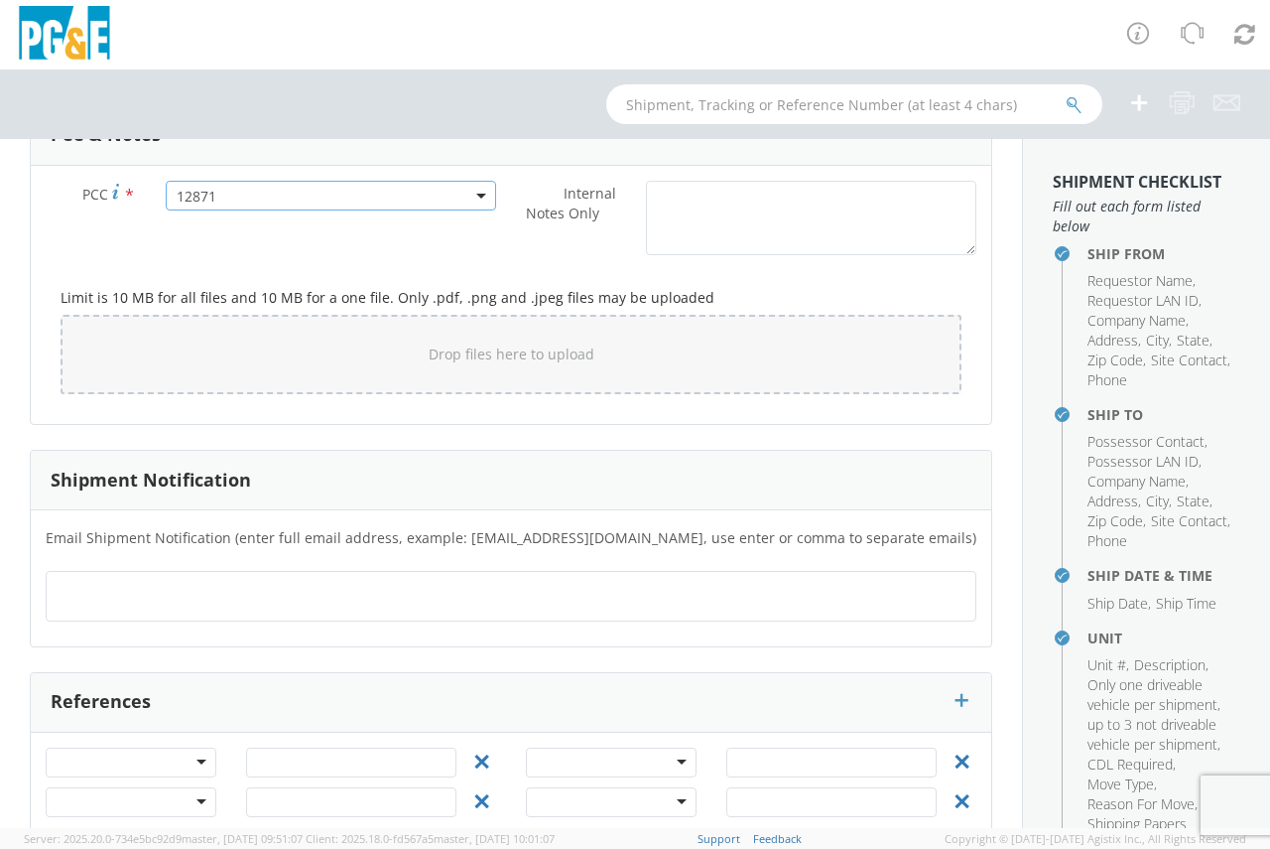
scroll to position [1647, 0]
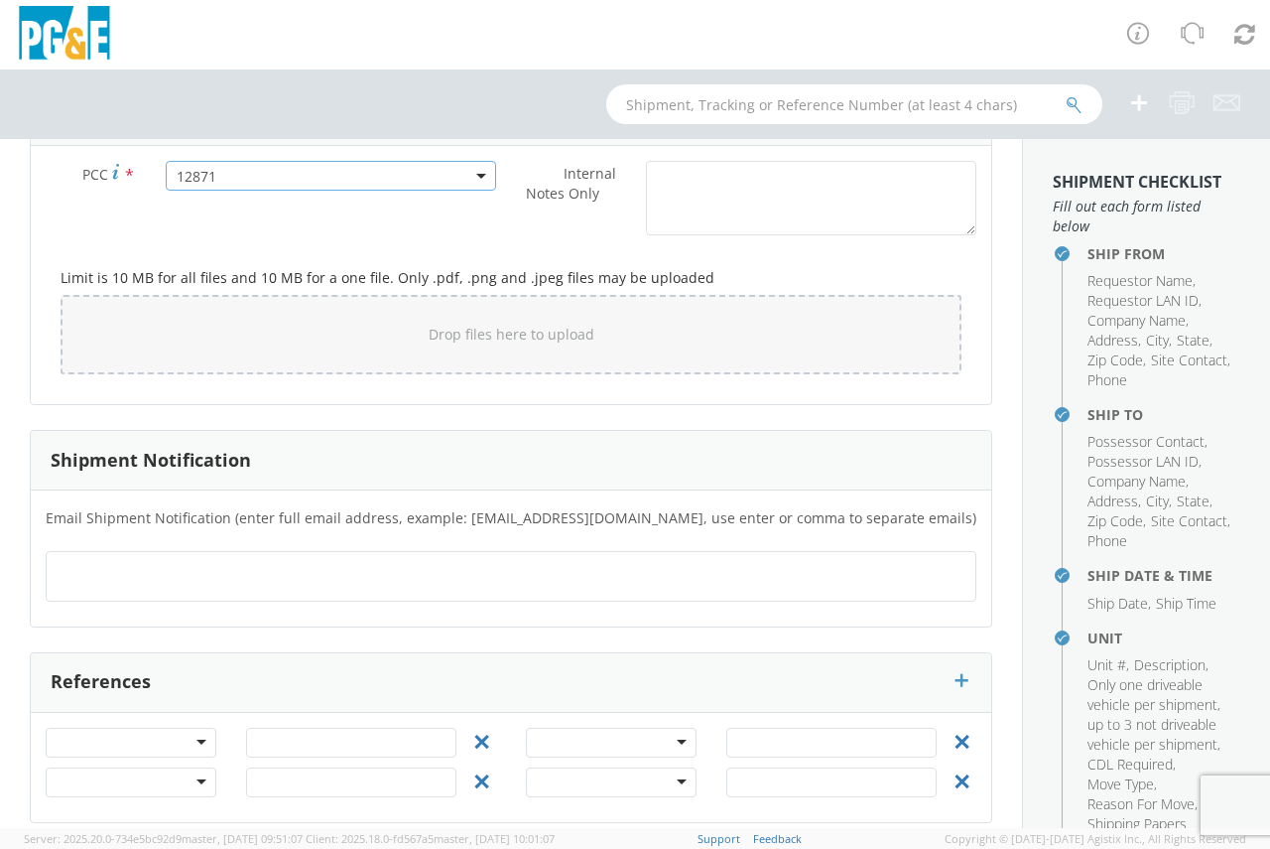
click at [432, 579] on div at bounding box center [511, 576] width 931 height 51
type input "[EMAIL_ADDRESS][DOMAIN_NAME]"
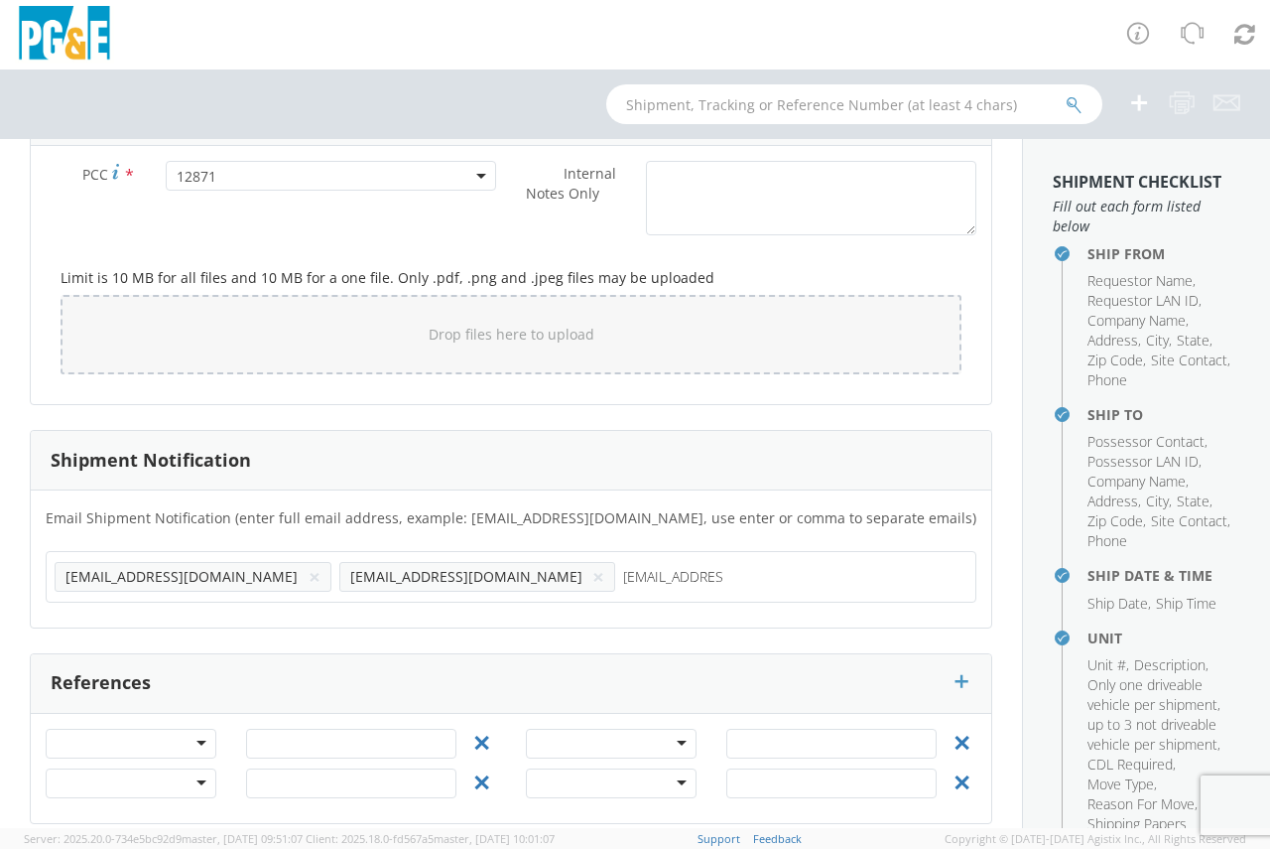
type input "[EMAIL_ADDRESS][DOMAIN_NAME]"
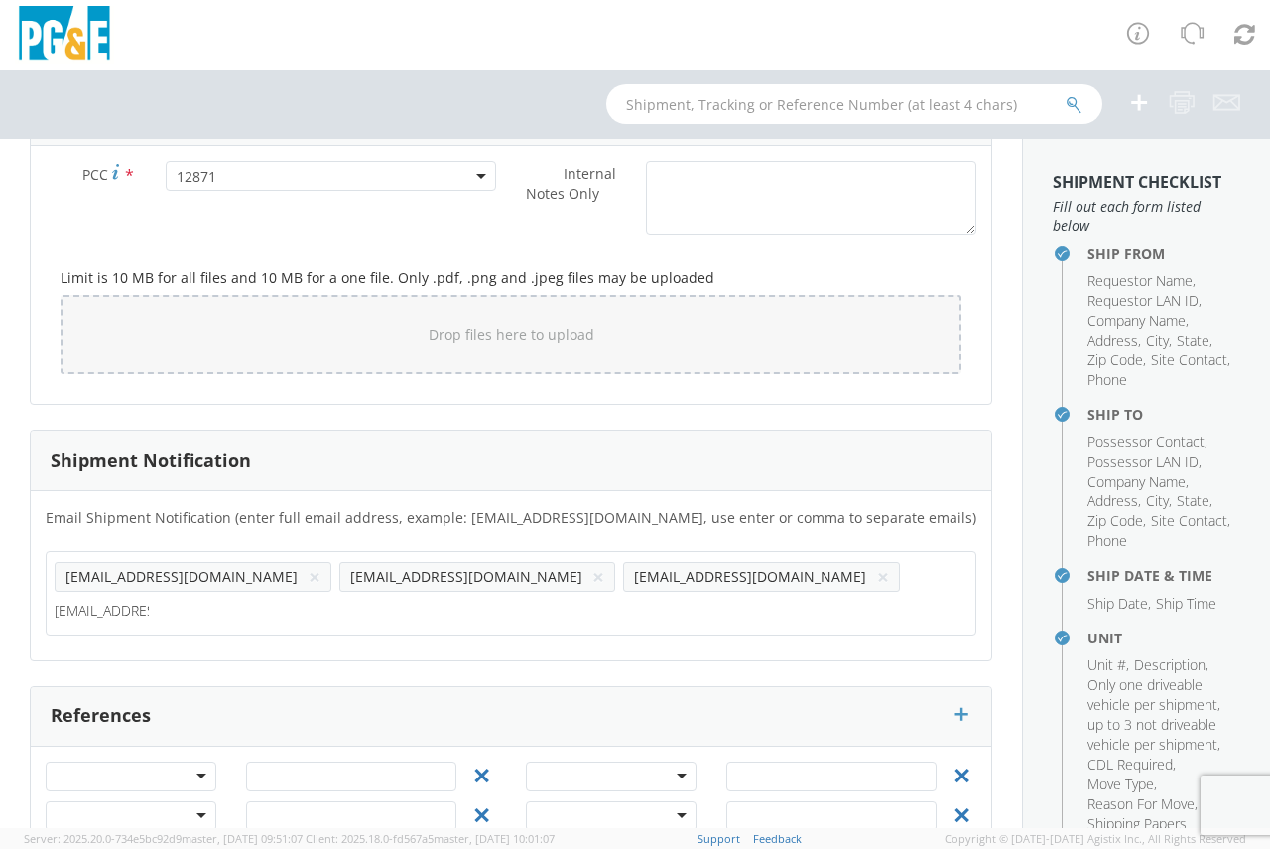
type input "[EMAIL_ADDRESS][DOMAIN_NAME]"
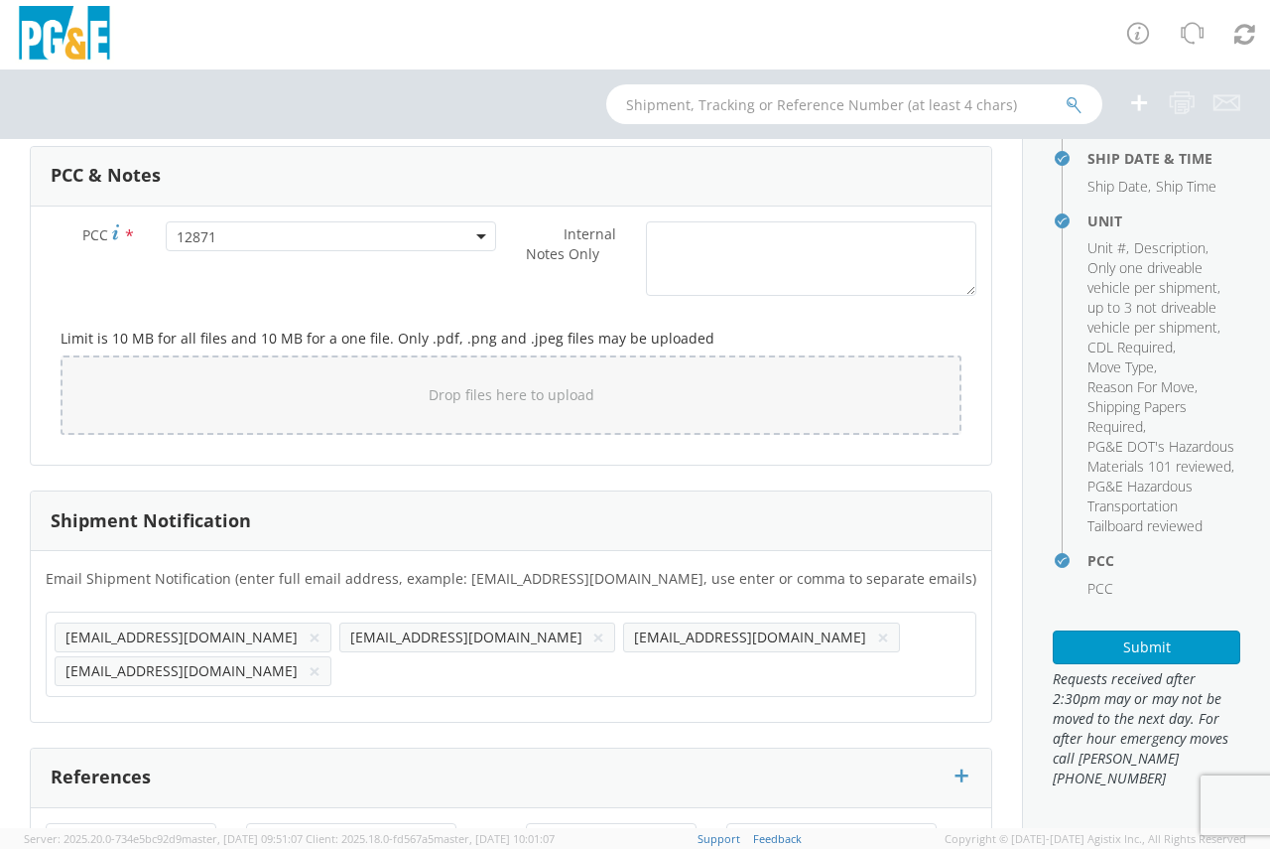
scroll to position [1588, 0]
click at [1196, 650] on button "Submit" at bounding box center [1147, 647] width 188 height 34
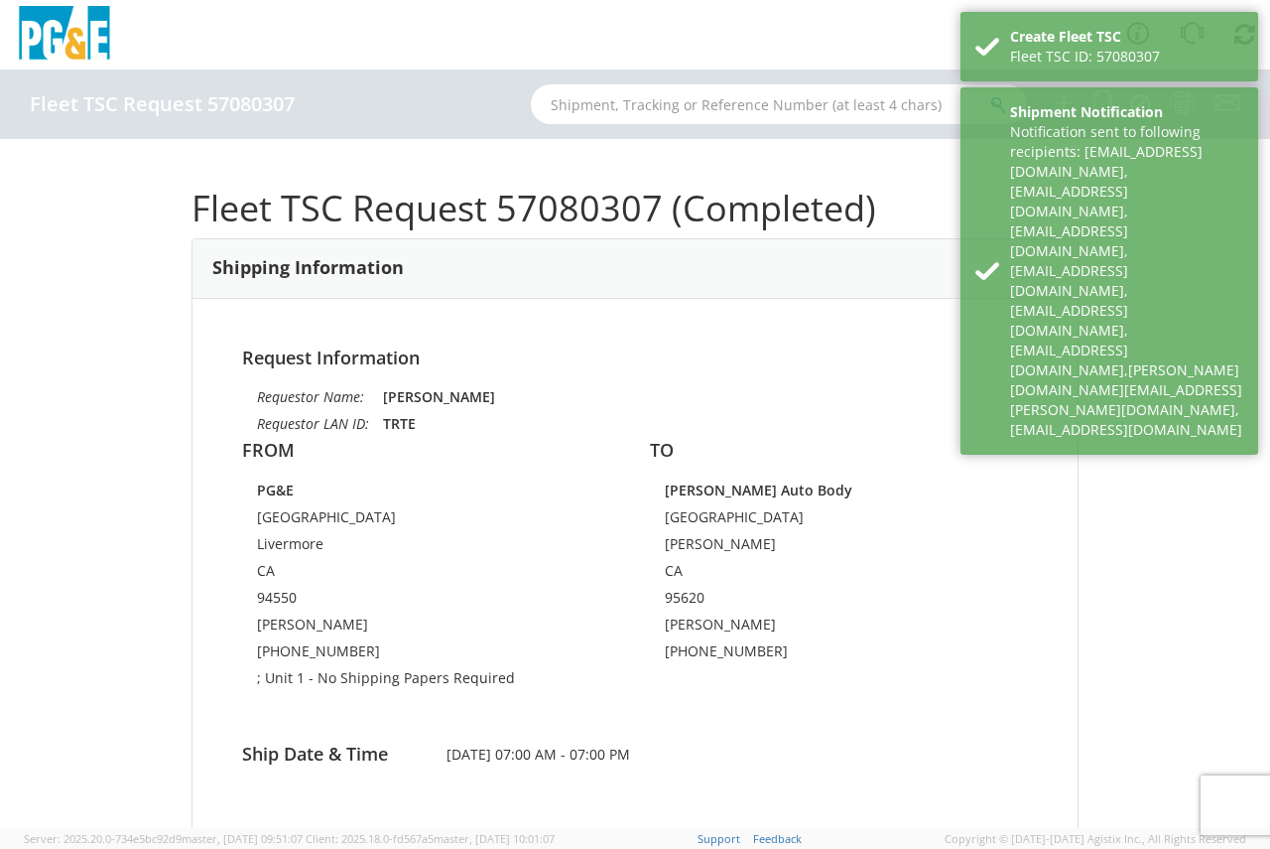
click at [1157, 450] on div "Fleet TSC Request 57080307 (Completed) Shipping Information Request Information…" at bounding box center [635, 483] width 1270 height 689
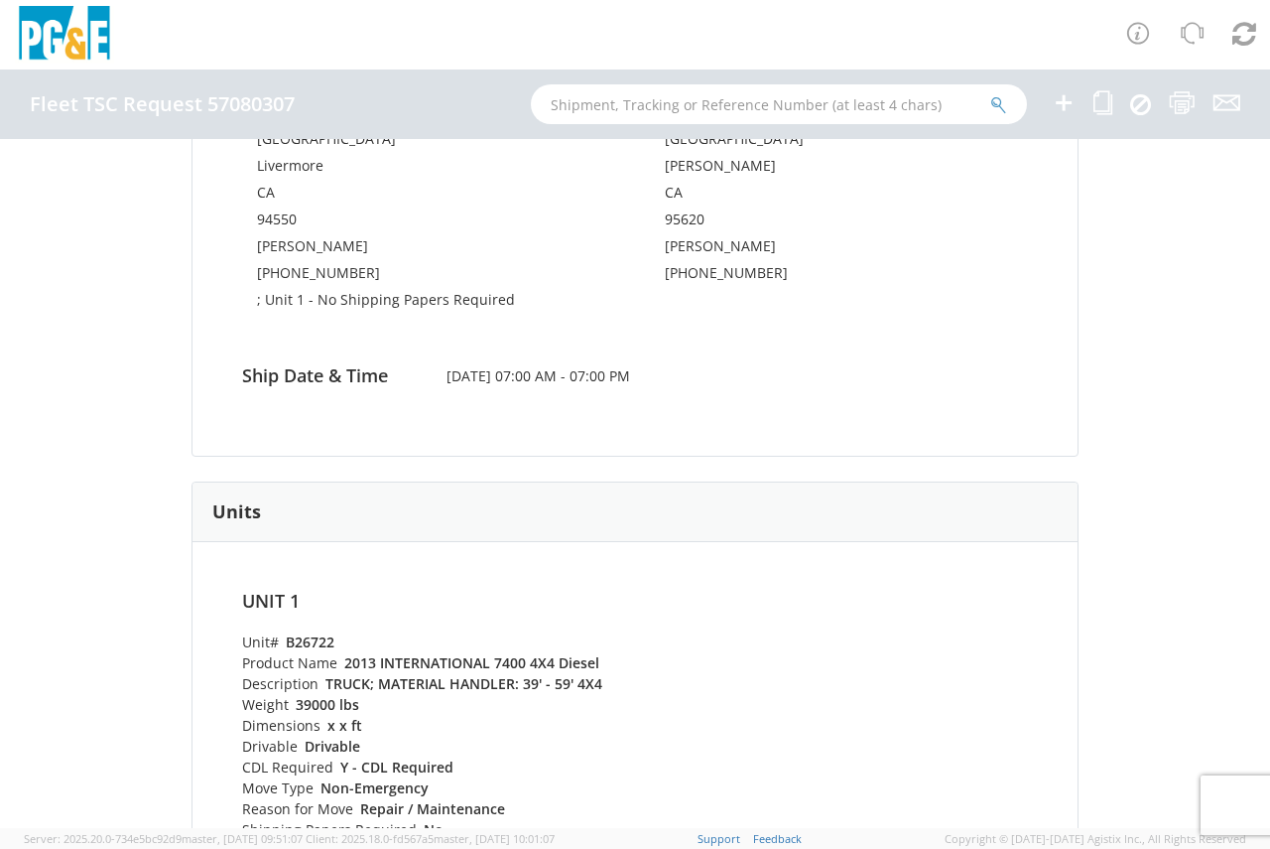
scroll to position [316, 0]
